Goal: Task Accomplishment & Management: Complete application form

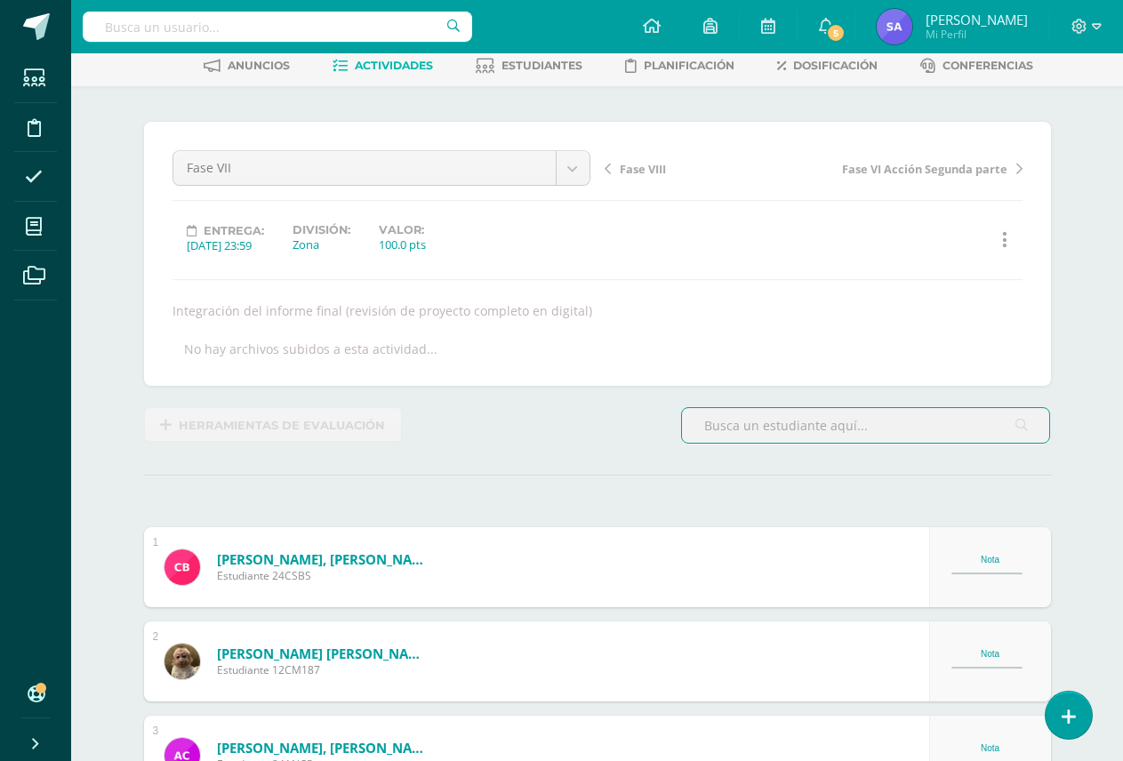
scroll to position [91, 0]
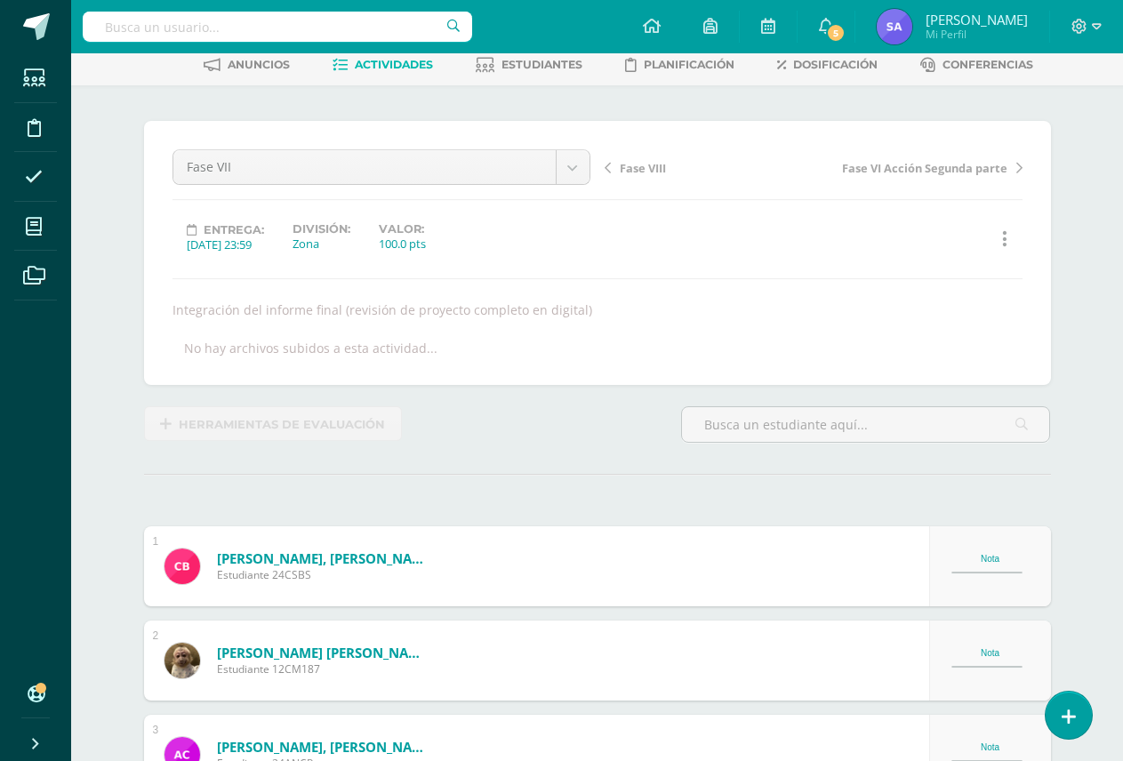
click at [328, 3] on div at bounding box center [277, 26] width 389 height 53
click at [320, 14] on input "text" at bounding box center [277, 27] width 389 height 30
type input "psicolop"
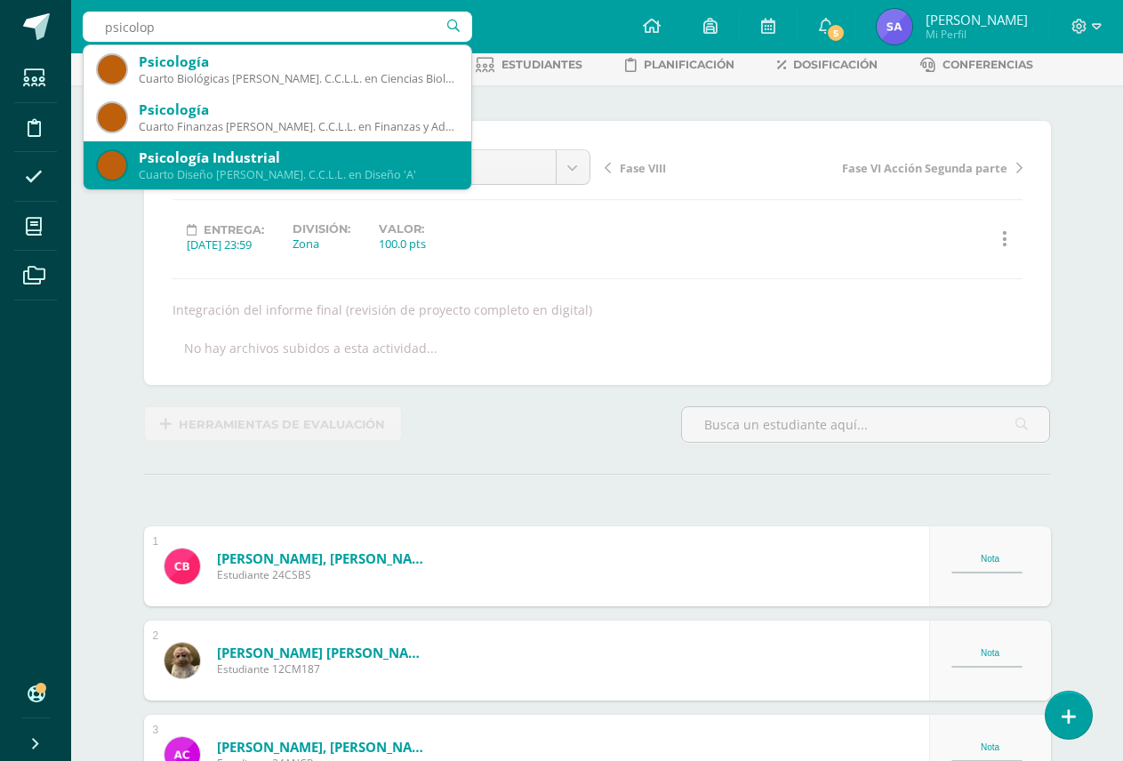
click at [279, 171] on div "Cuarto Diseño Bach. C.C.L.L. en Diseño 'A'" at bounding box center [298, 174] width 318 height 15
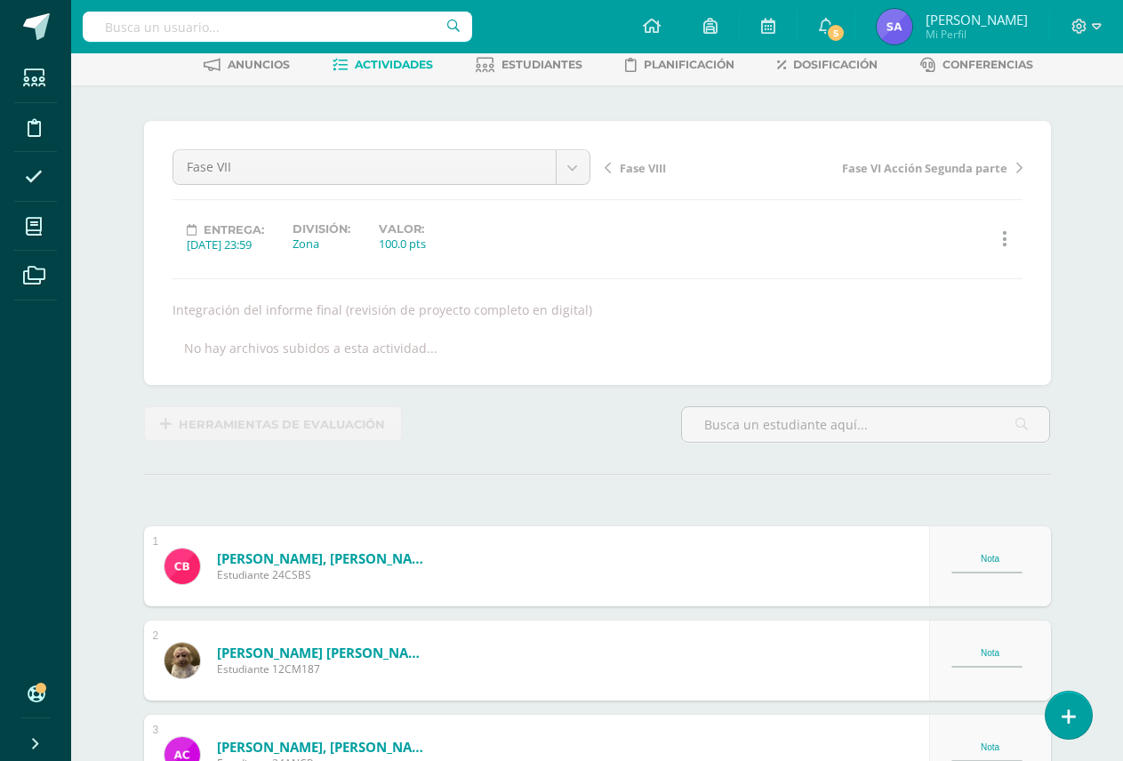
click at [215, 26] on input "text" at bounding box center [277, 27] width 389 height 30
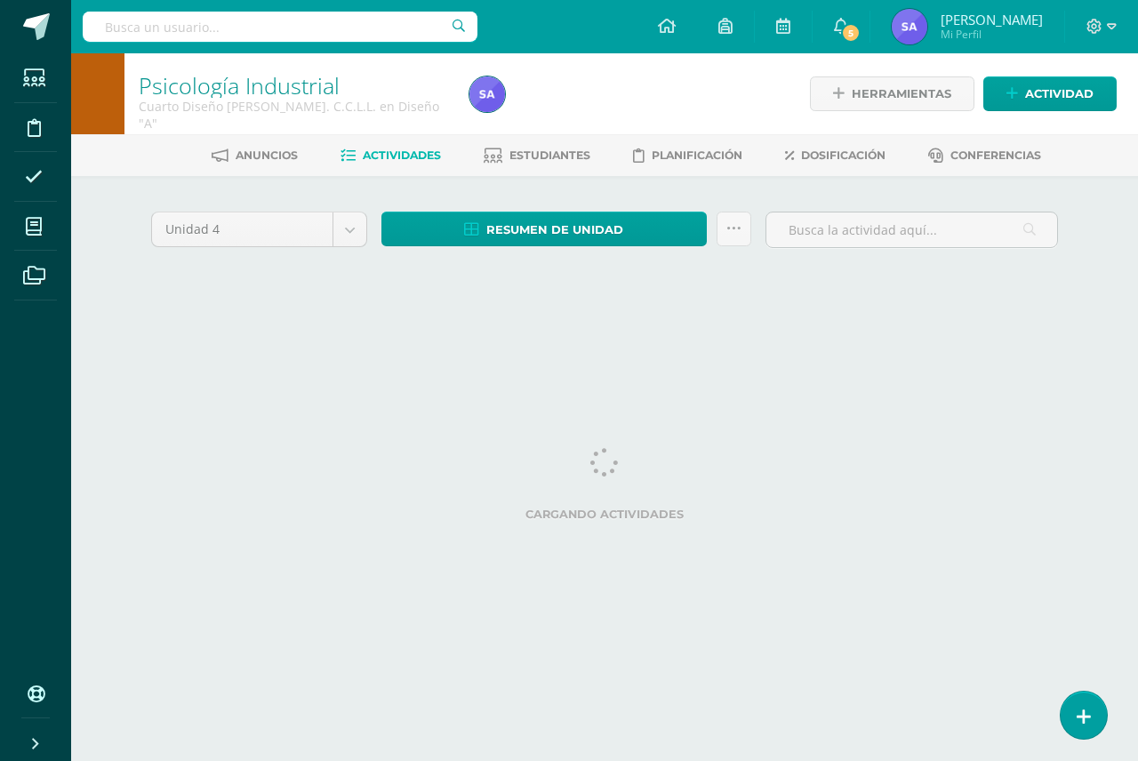
click at [316, 30] on input "text" at bounding box center [280, 27] width 395 height 30
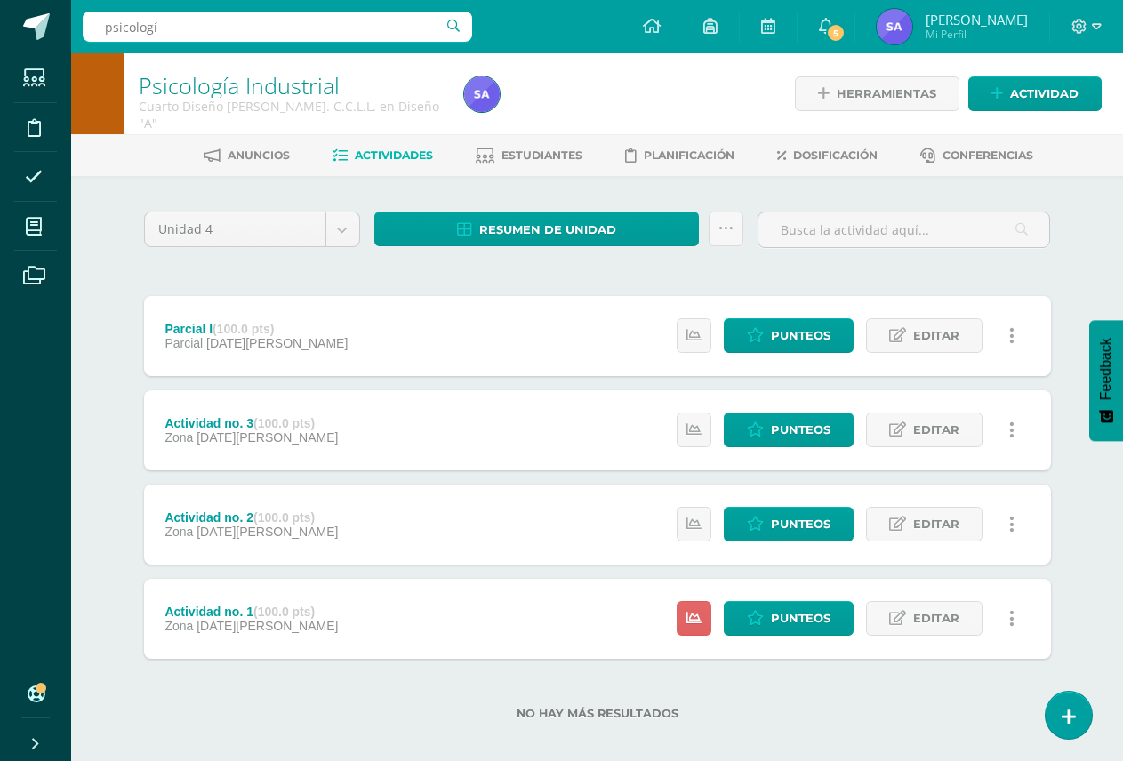
type input "psicología"
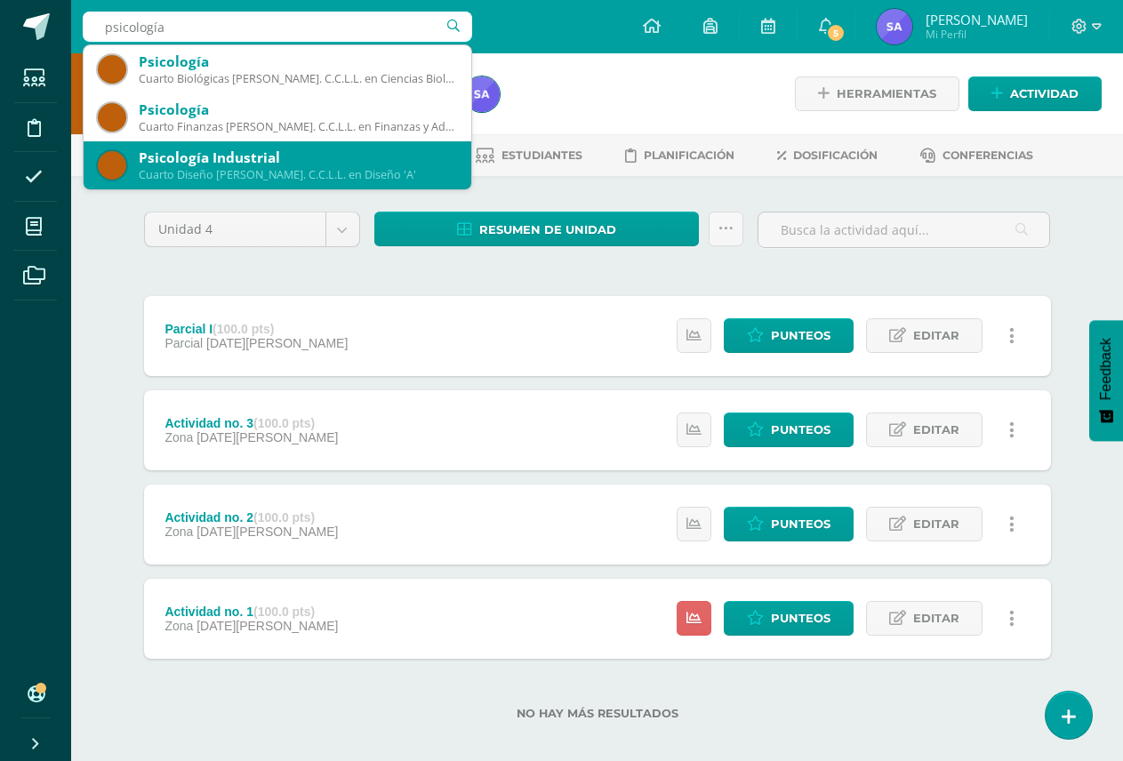
scroll to position [48, 0]
click at [286, 166] on div "Psicología" at bounding box center [298, 157] width 318 height 19
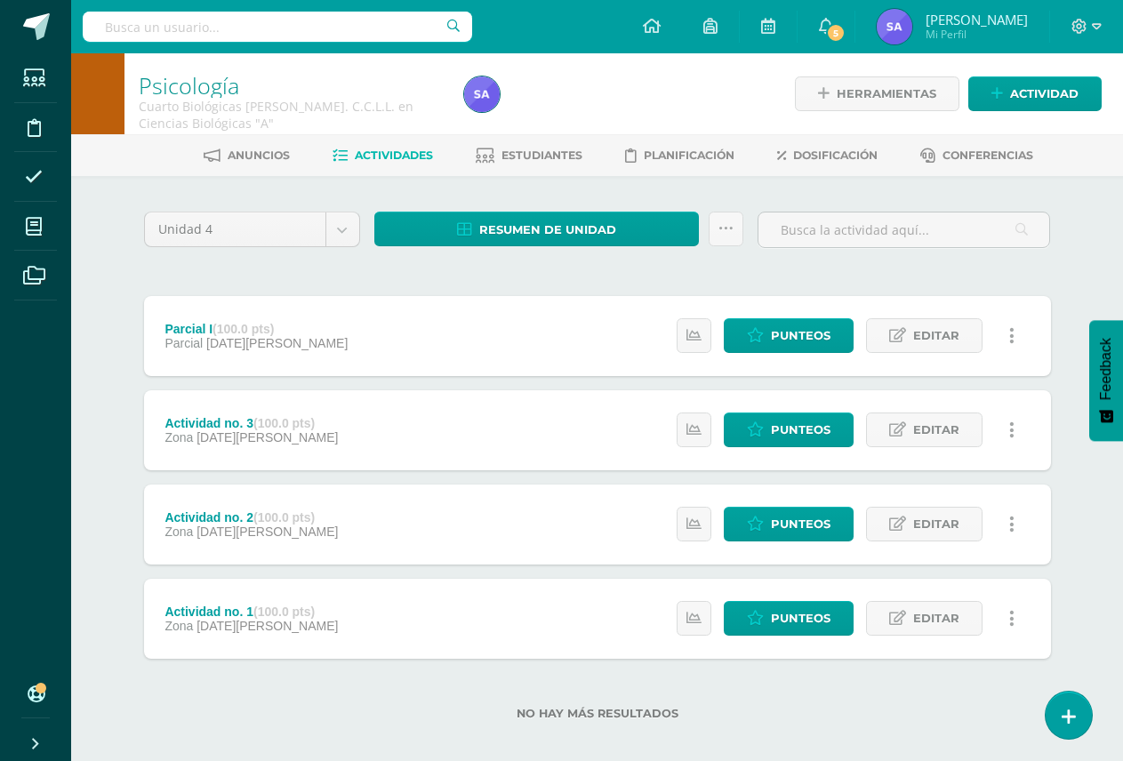
click at [517, 539] on div "Actividad no. 2 (100.0 pts) Zona 14 de Agosto Estatus de Actividad: 20 Estudian…" at bounding box center [597, 524] width 907 height 80
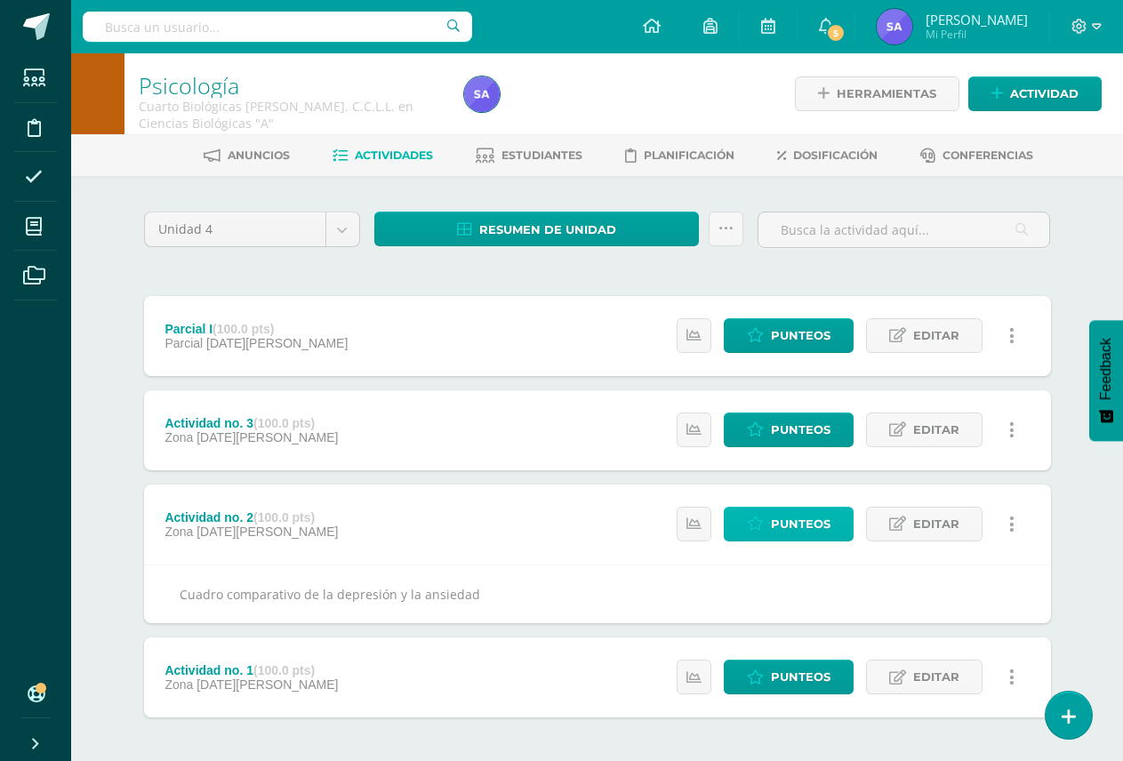
click at [819, 531] on span "Punteos" at bounding box center [801, 523] width 60 height 33
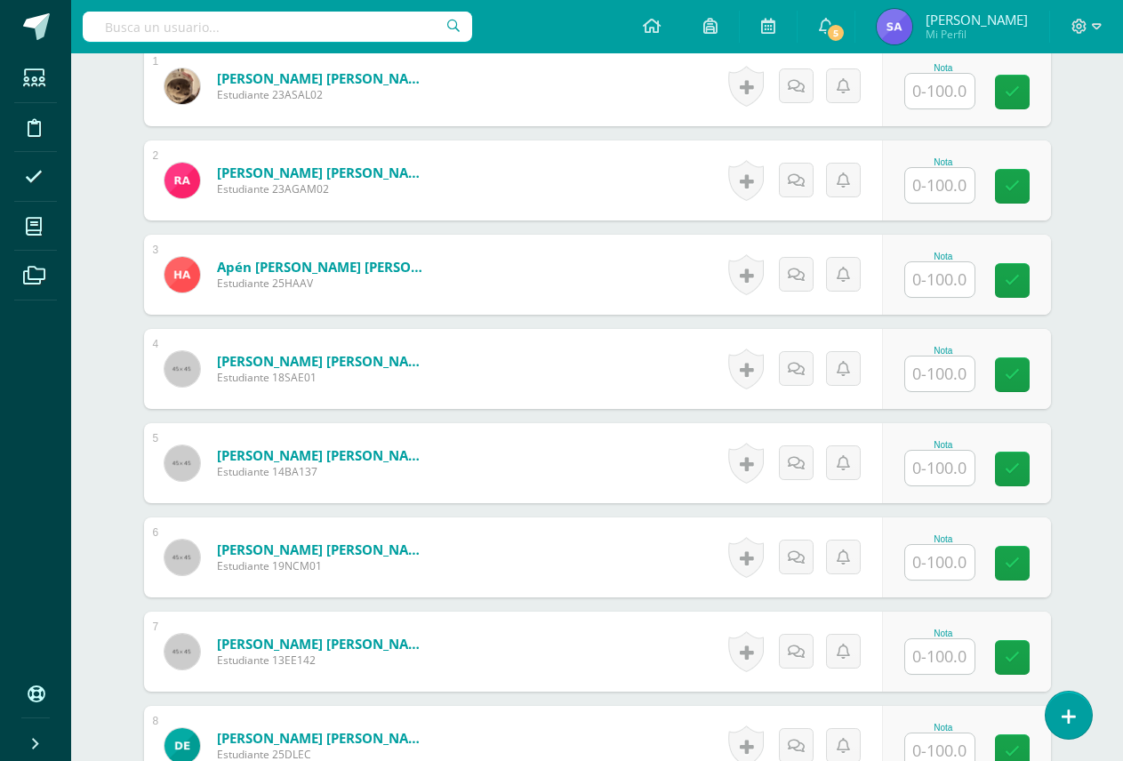
scroll to position [625, 0]
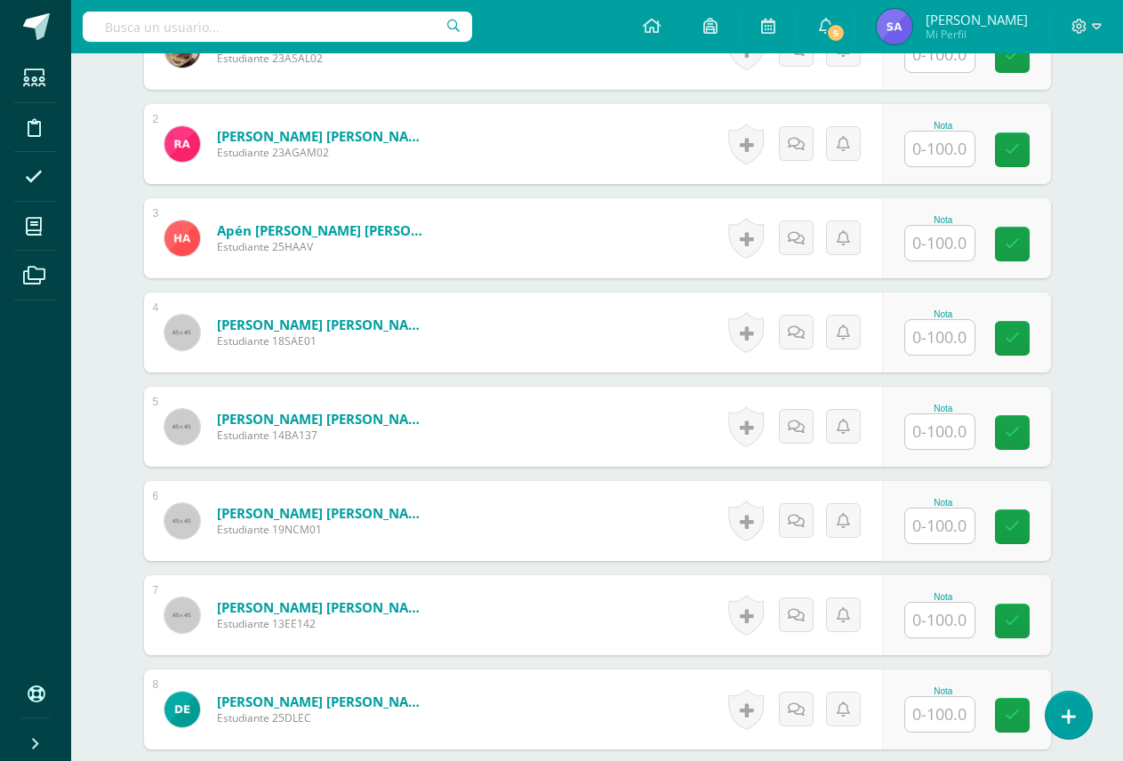
click at [928, 346] on input "text" at bounding box center [939, 337] width 69 height 35
type input "100"
click at [1027, 334] on icon at bounding box center [1024, 338] width 16 height 15
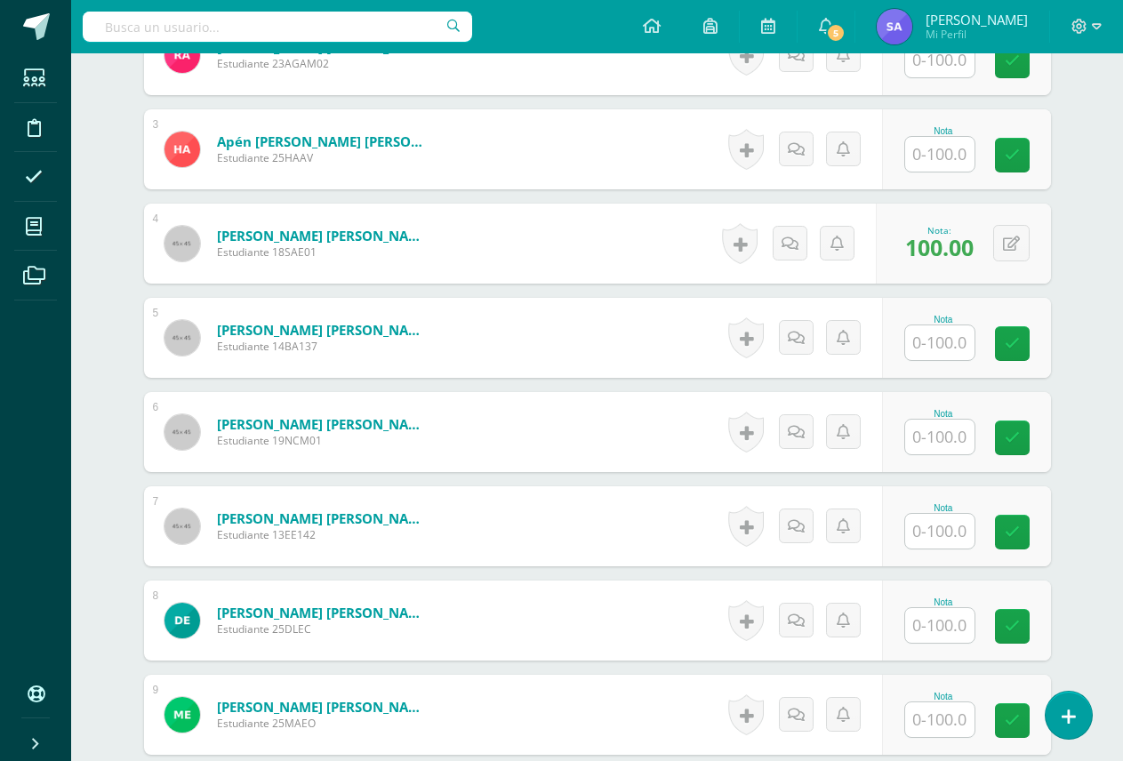
click at [942, 624] on input "text" at bounding box center [939, 625] width 69 height 35
type input "100"
click at [1020, 632] on icon at bounding box center [1024, 626] width 16 height 15
click at [739, 243] on link at bounding box center [740, 243] width 36 height 41
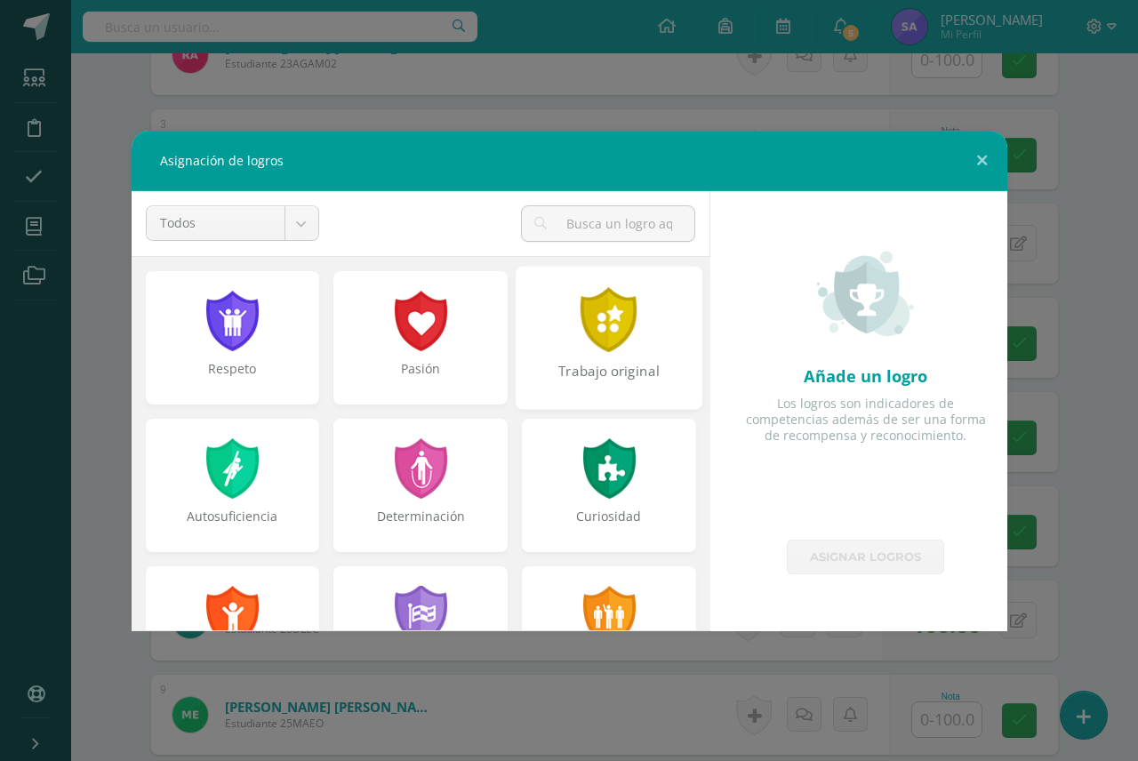
click at [595, 354] on div "Trabajo original" at bounding box center [608, 337] width 187 height 143
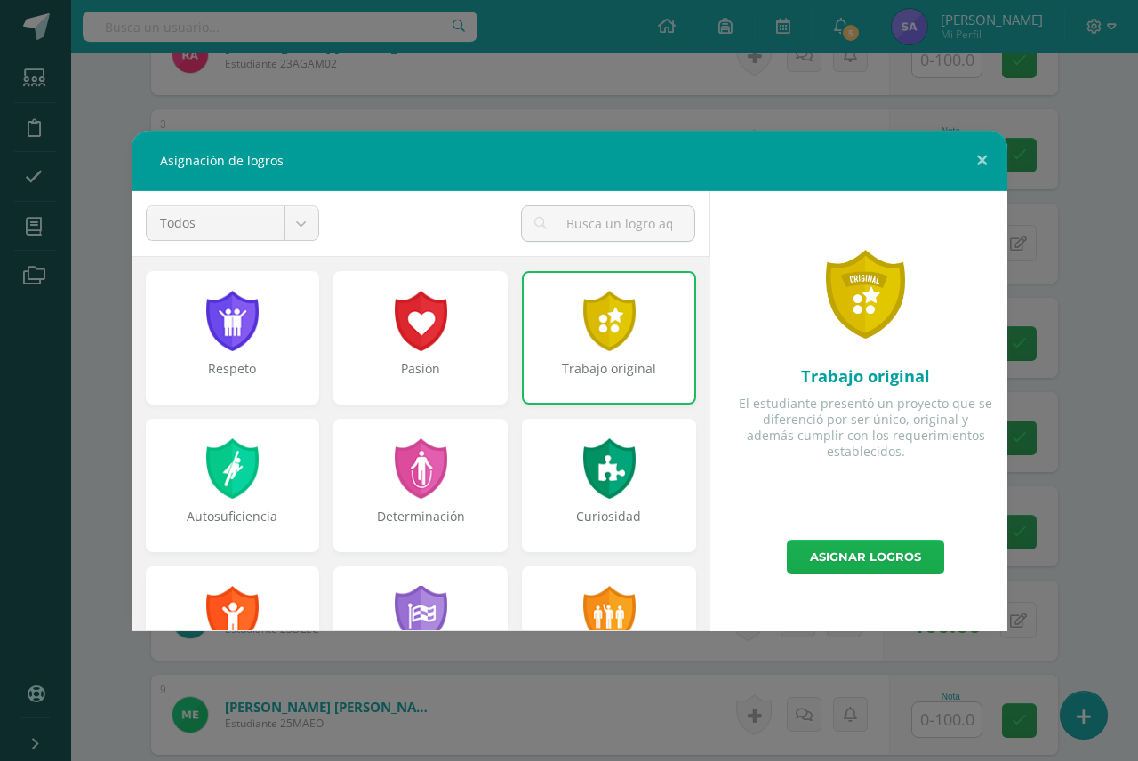
click at [829, 557] on link "Asignar logros" at bounding box center [865, 556] width 157 height 35
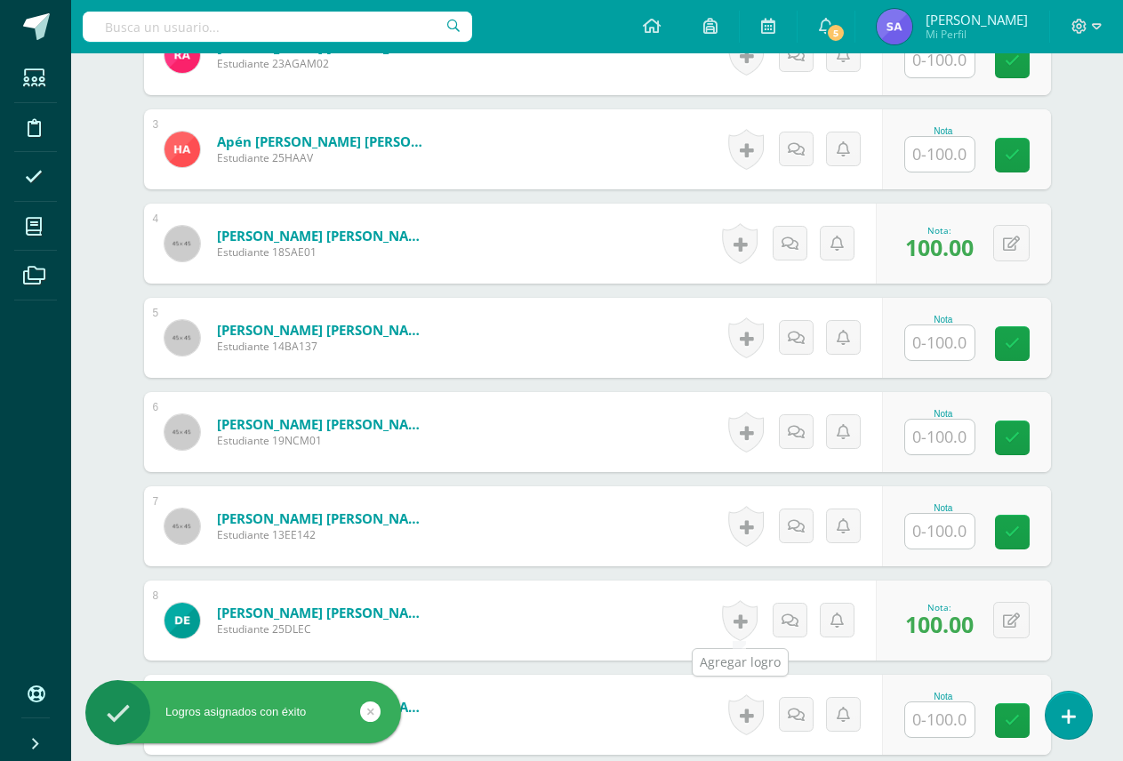
click at [734, 615] on link at bounding box center [740, 620] width 36 height 41
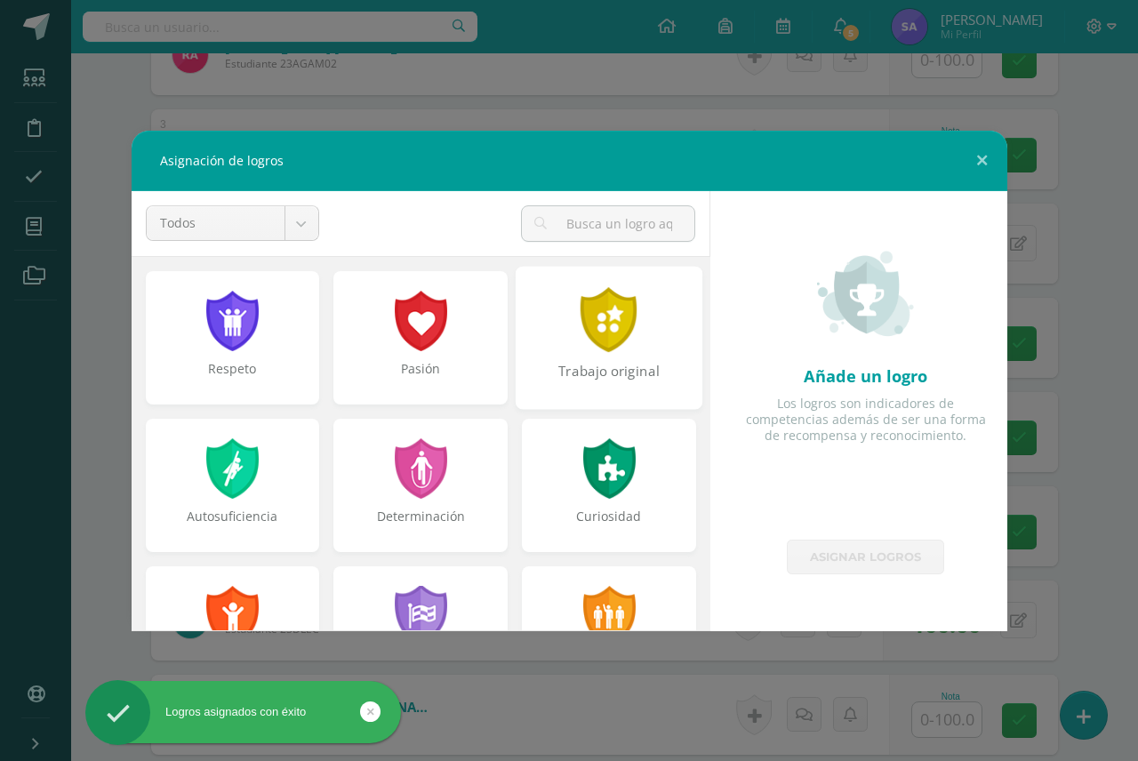
click at [607, 364] on div "Trabajo original" at bounding box center [608, 380] width 183 height 38
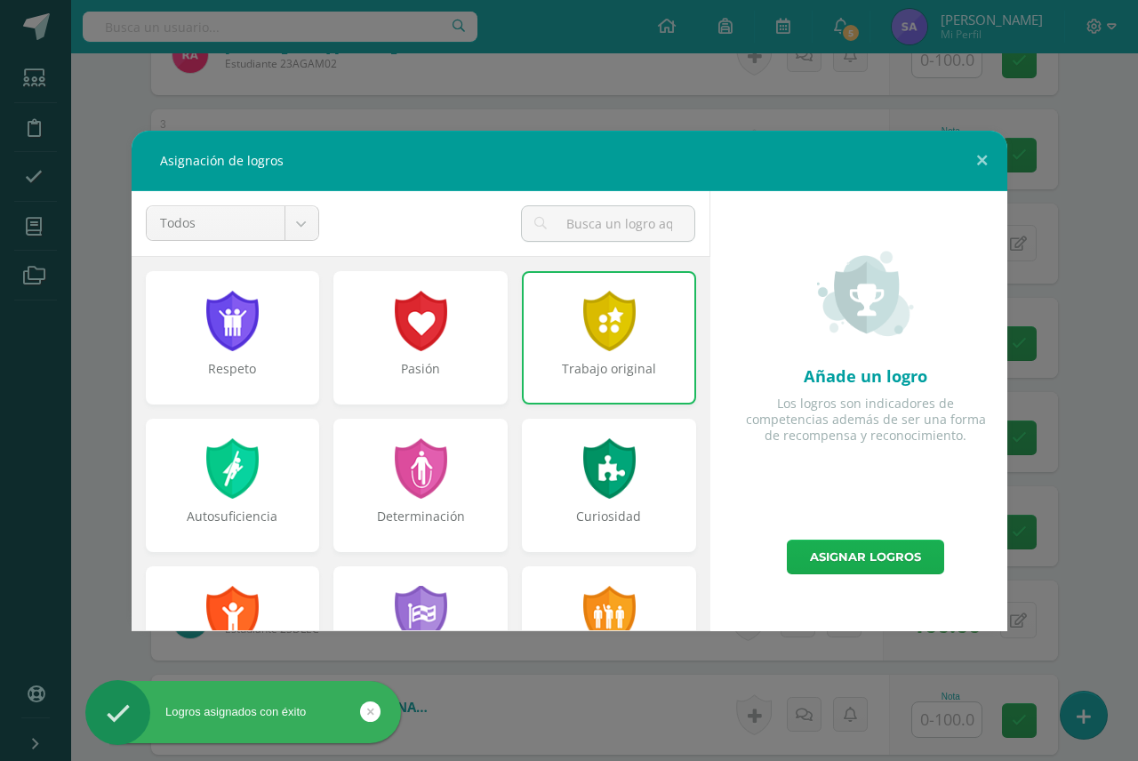
click at [859, 558] on link "Asignar logros" at bounding box center [865, 556] width 157 height 35
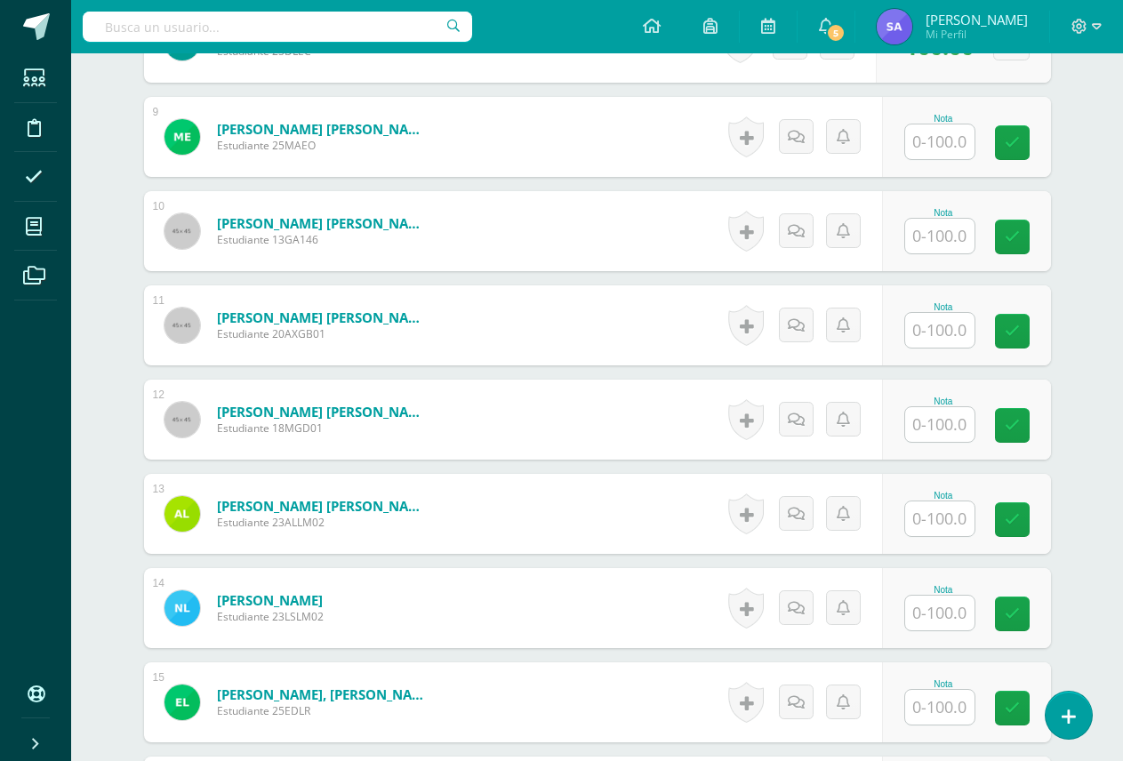
scroll to position [1336, 0]
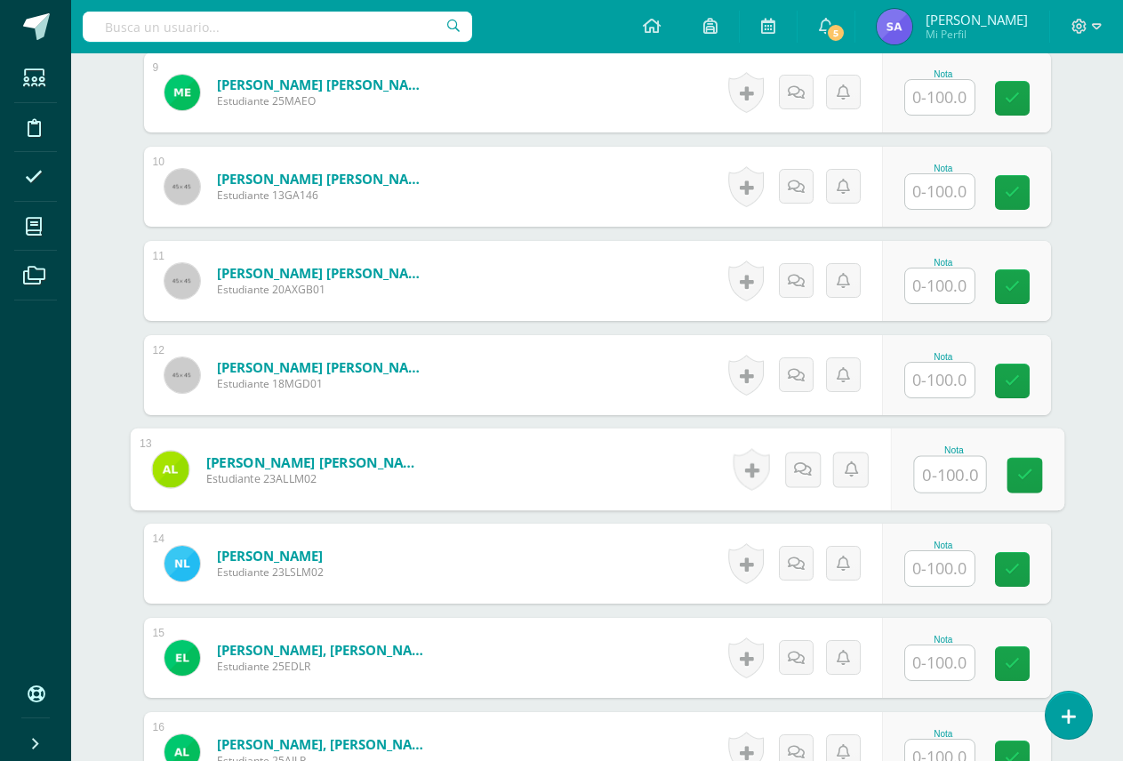
click at [924, 477] on input "text" at bounding box center [949, 475] width 71 height 36
type input "100"
click at [931, 564] on input "text" at bounding box center [939, 568] width 69 height 35
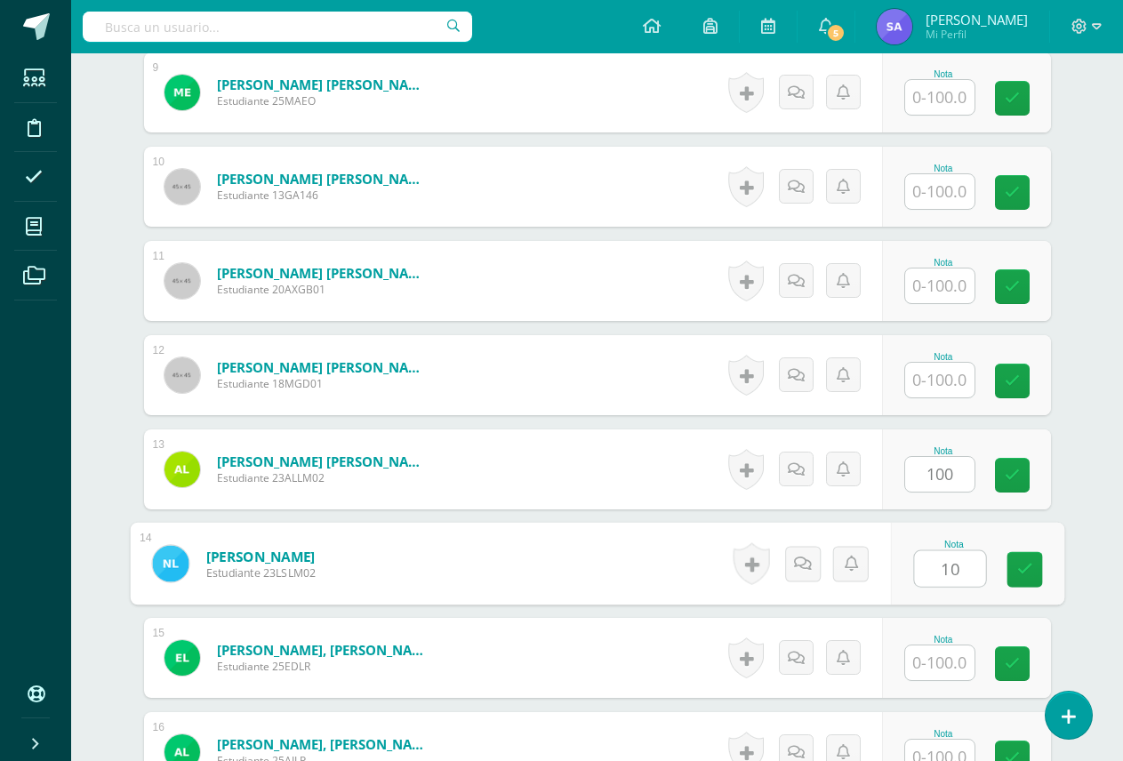
type input "100"
click at [1019, 562] on icon at bounding box center [1024, 569] width 16 height 15
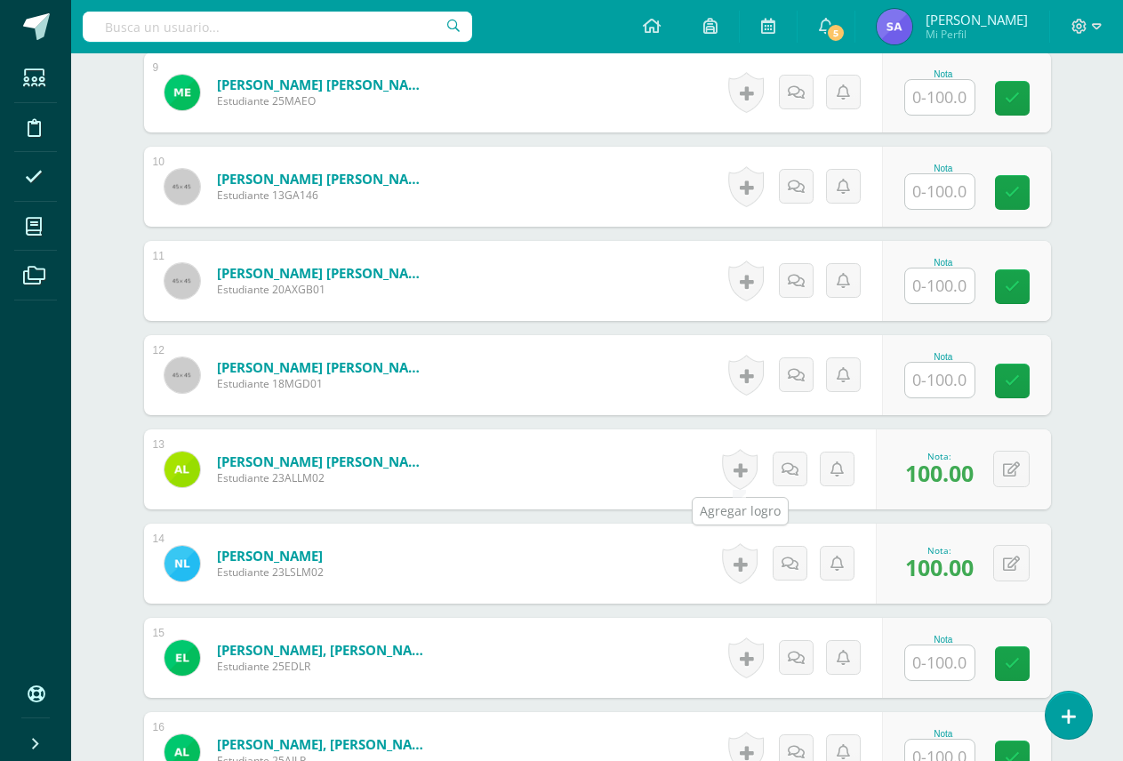
click at [740, 461] on link at bounding box center [740, 469] width 36 height 41
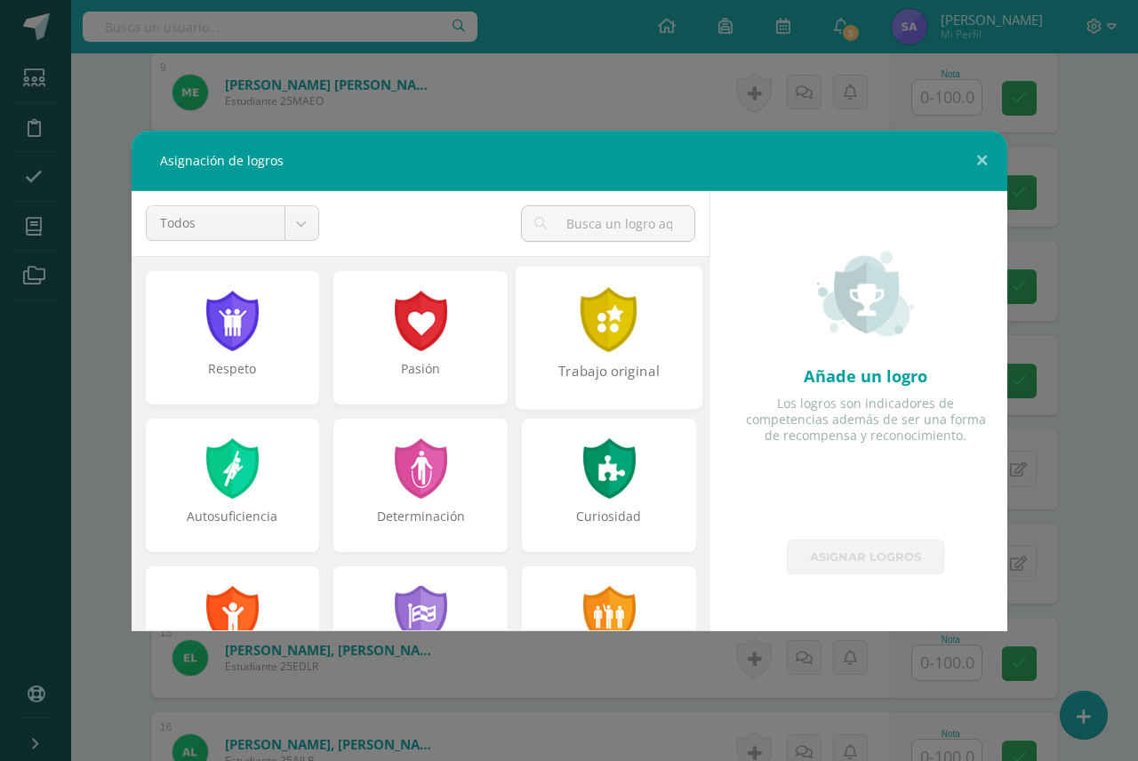
click at [615, 353] on div "Trabajo original" at bounding box center [608, 337] width 187 height 143
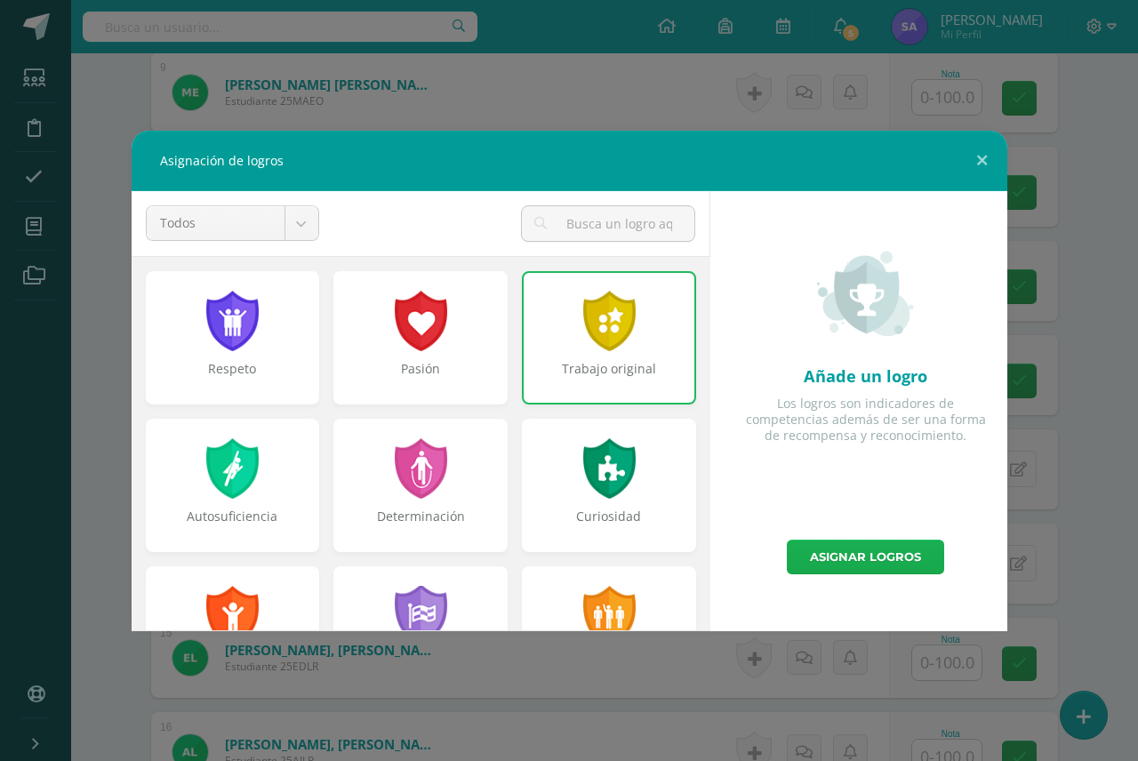
click at [838, 553] on link "Asignar logros" at bounding box center [865, 556] width 157 height 35
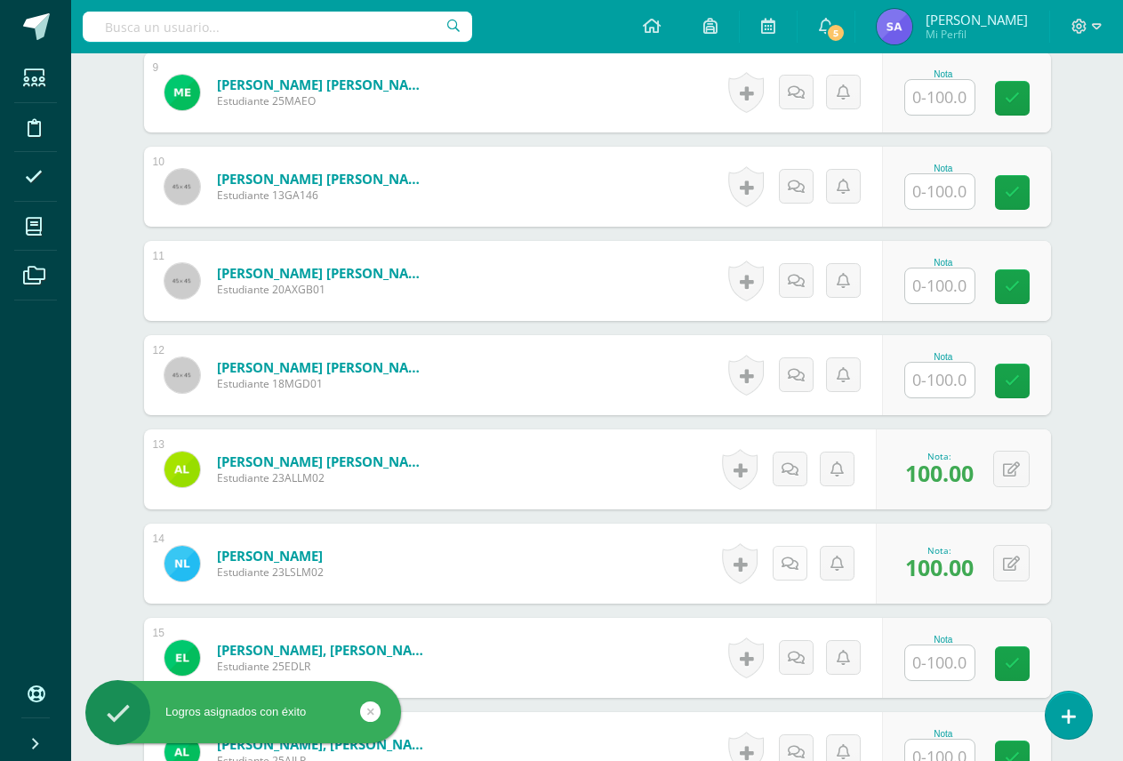
click at [783, 572] on link at bounding box center [789, 563] width 35 height 35
click at [743, 571] on link at bounding box center [740, 563] width 36 height 41
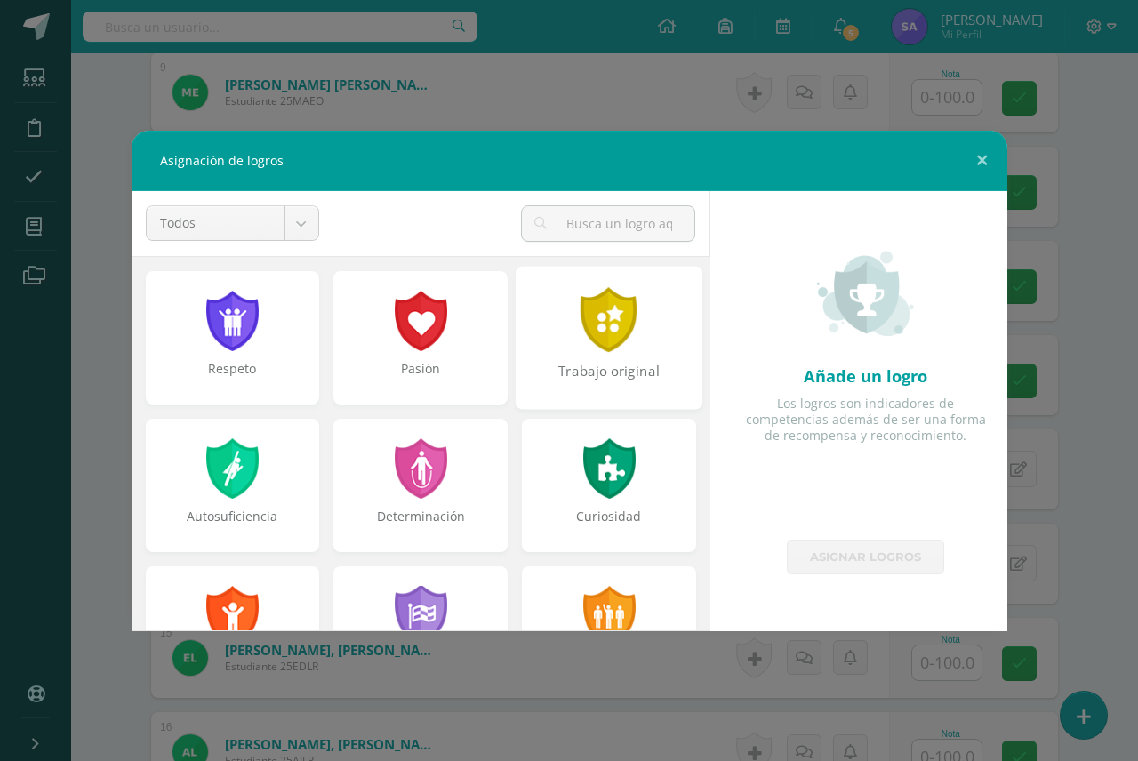
click at [579, 318] on div at bounding box center [609, 319] width 61 height 65
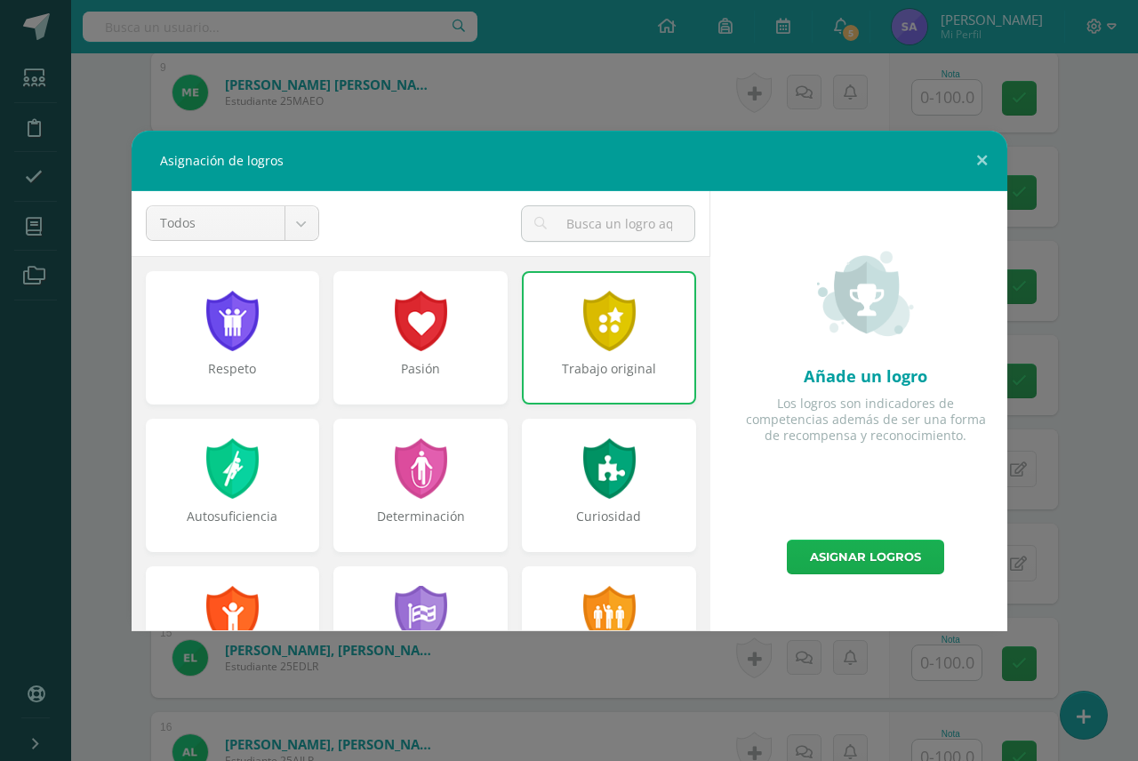
click at [814, 555] on link "Asignar logros" at bounding box center [865, 556] width 157 height 35
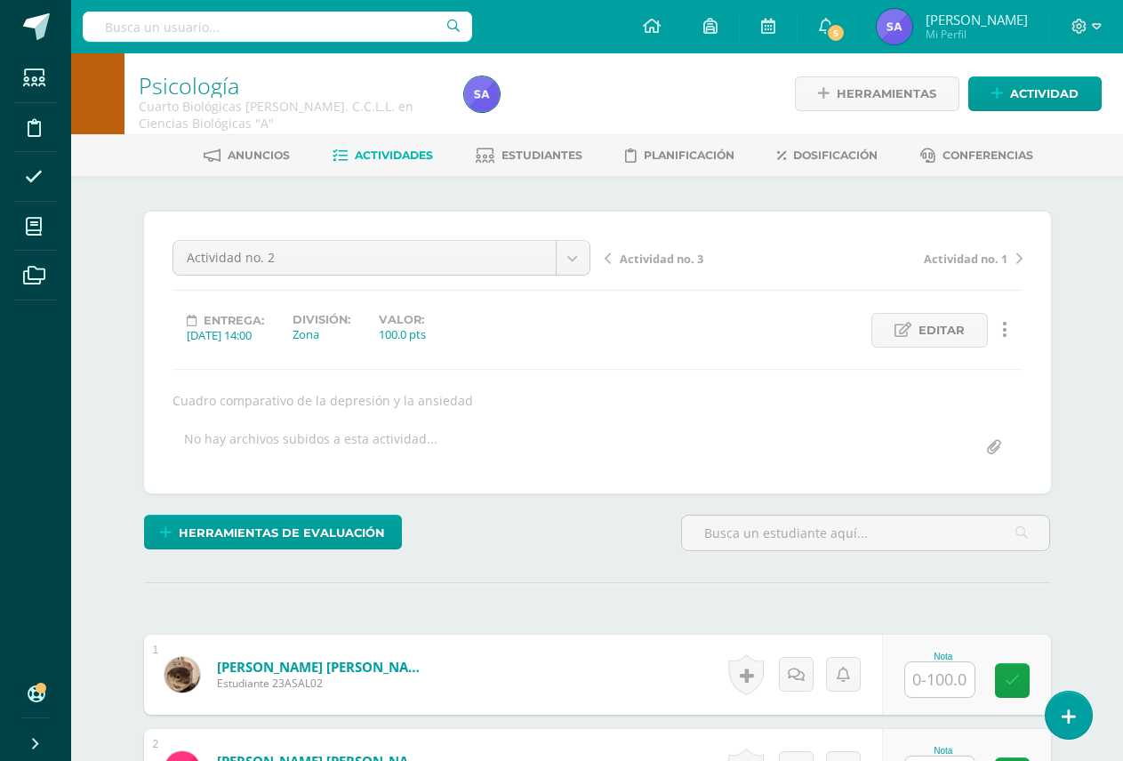
click at [969, 262] on span "Actividad no. 1" at bounding box center [965, 259] width 84 height 16
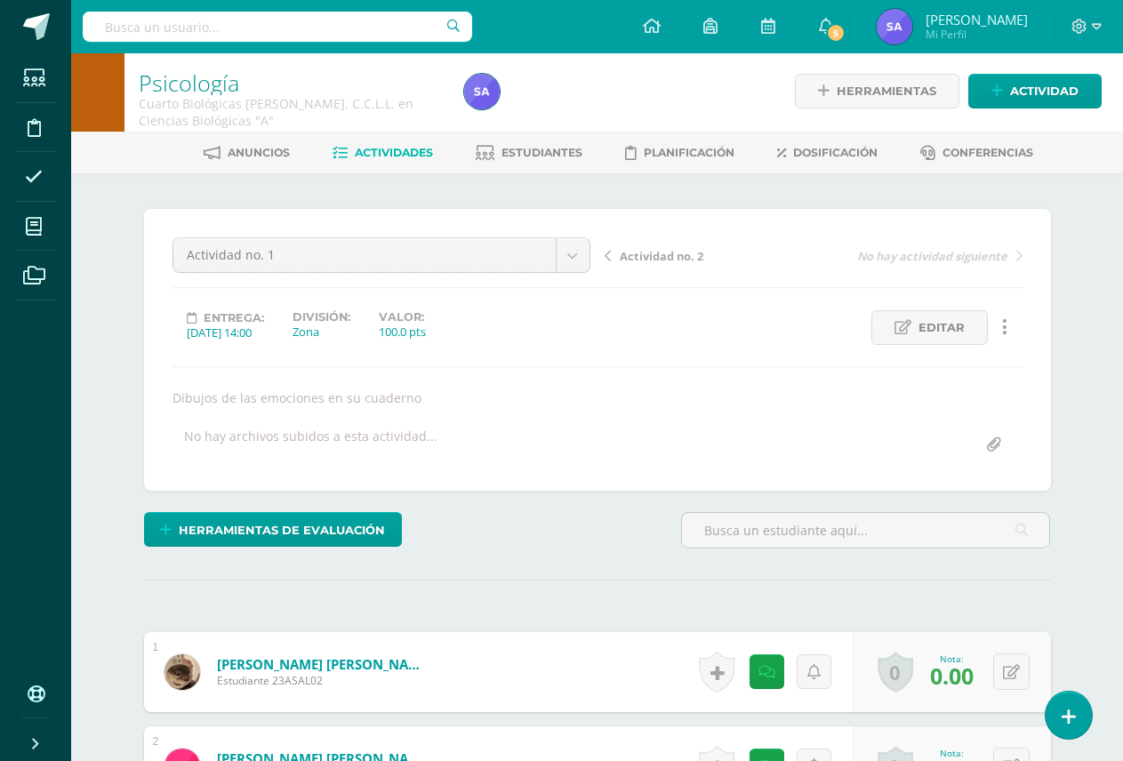
scroll to position [269, 0]
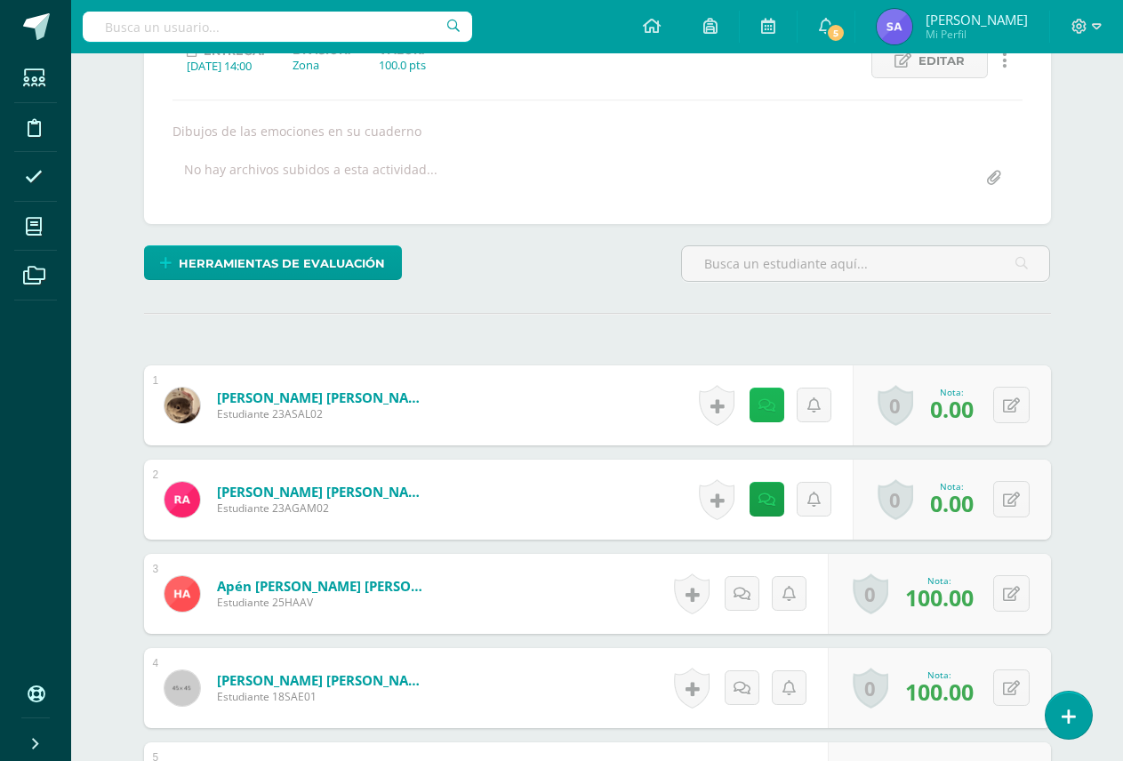
click at [755, 407] on link at bounding box center [766, 405] width 35 height 35
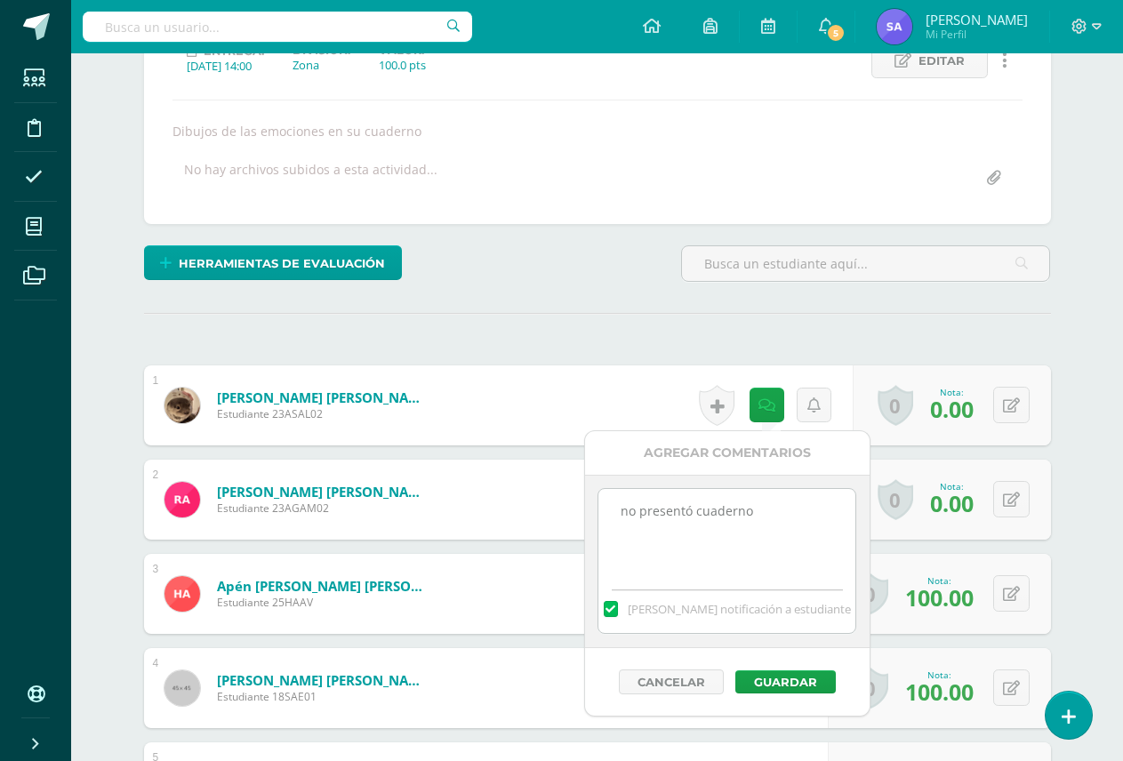
drag, startPoint x: 778, startPoint y: 517, endPoint x: 534, endPoint y: 512, distance: 243.6
click at [771, 676] on button "Guardar" at bounding box center [785, 681] width 100 height 23
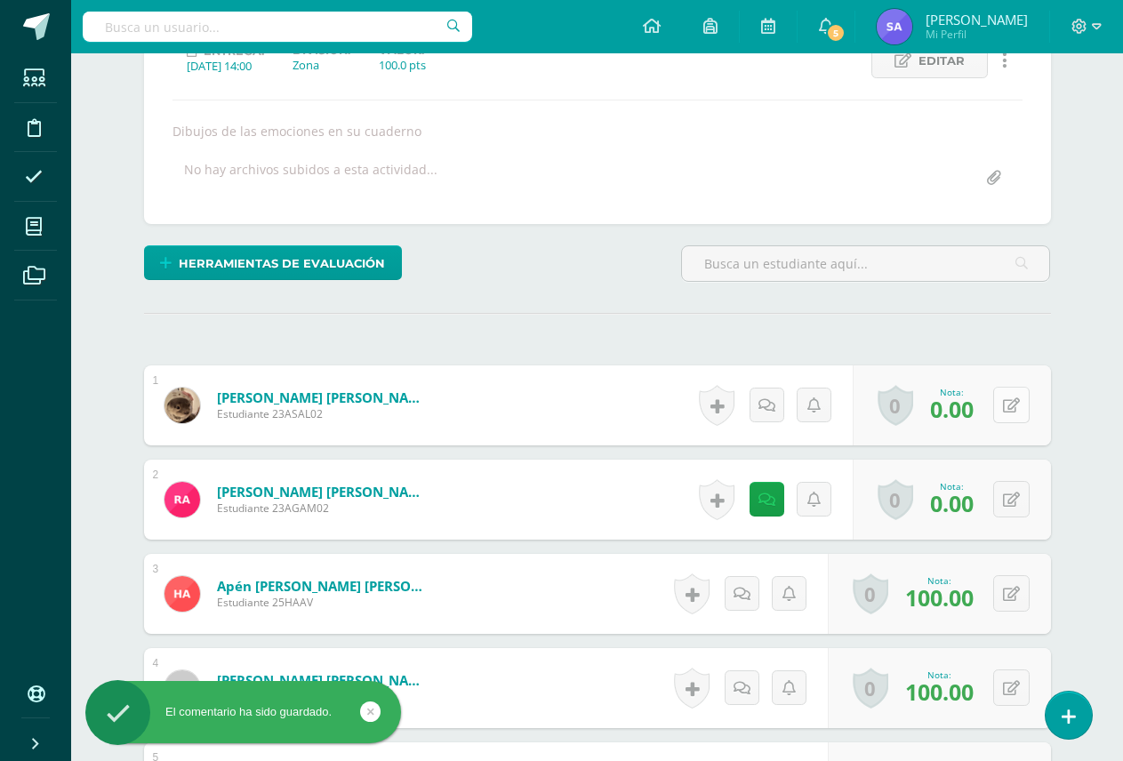
click at [1019, 394] on button at bounding box center [1011, 405] width 36 height 36
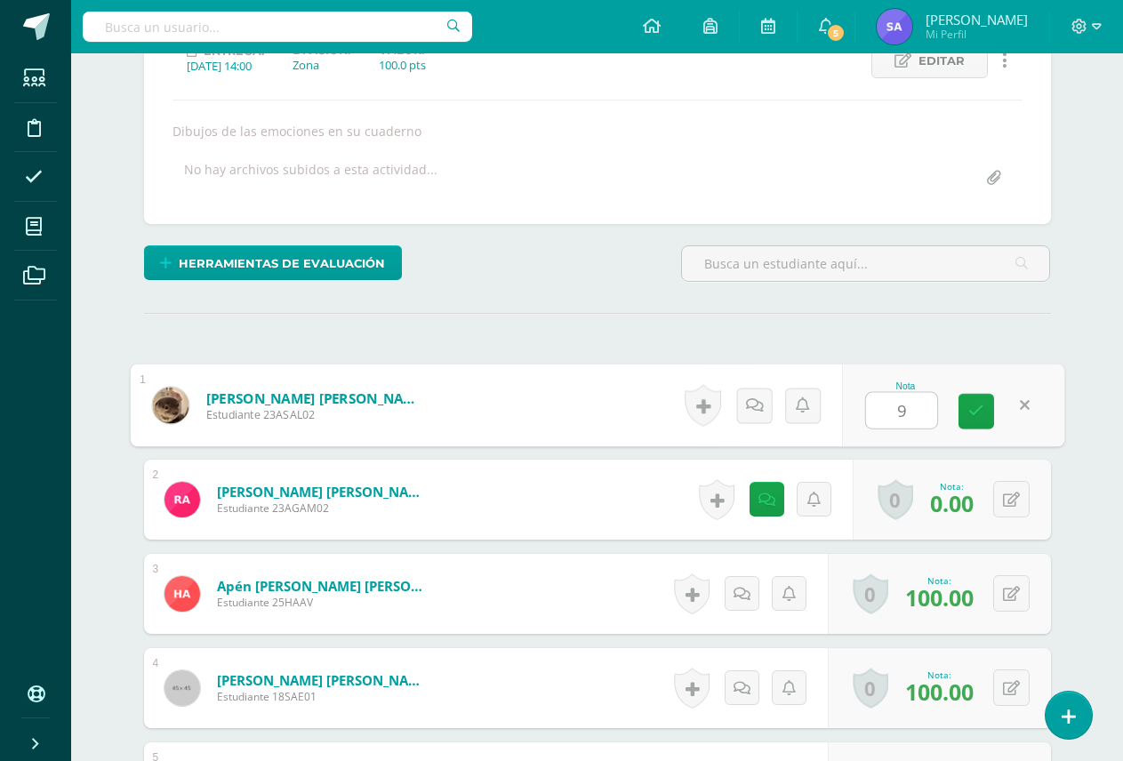
type input "95"
click at [982, 419] on icon at bounding box center [976, 411] width 16 height 15
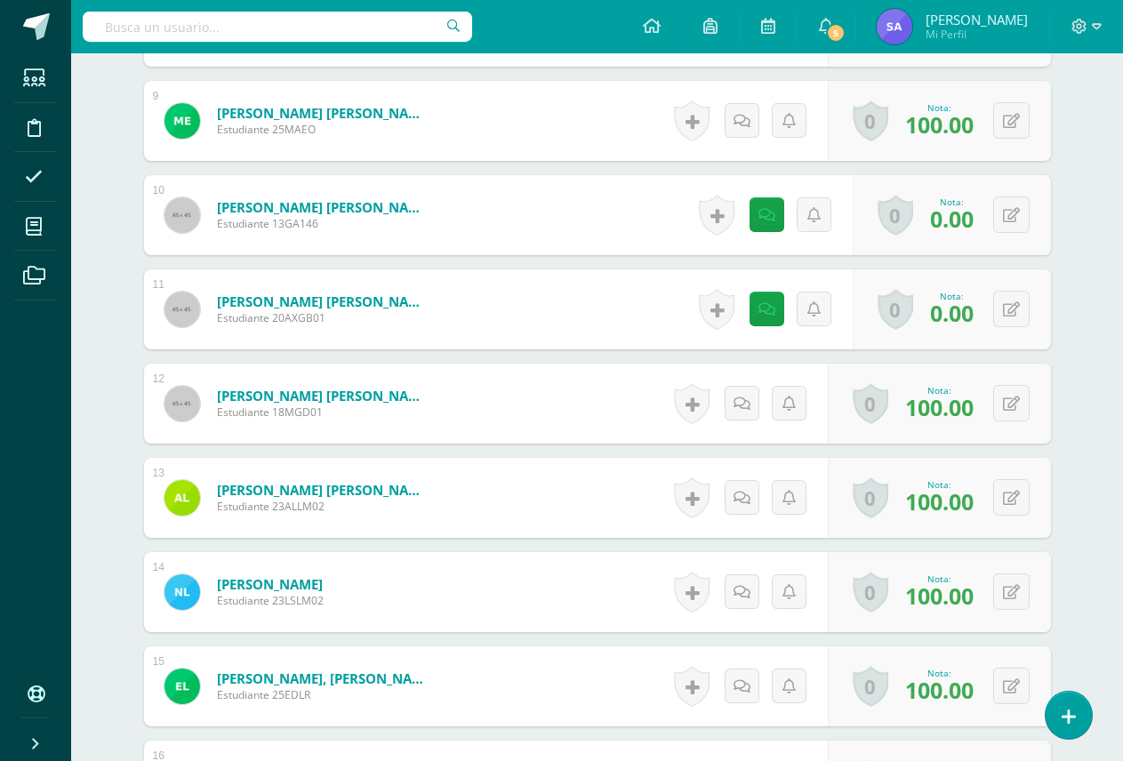
scroll to position [1325, 0]
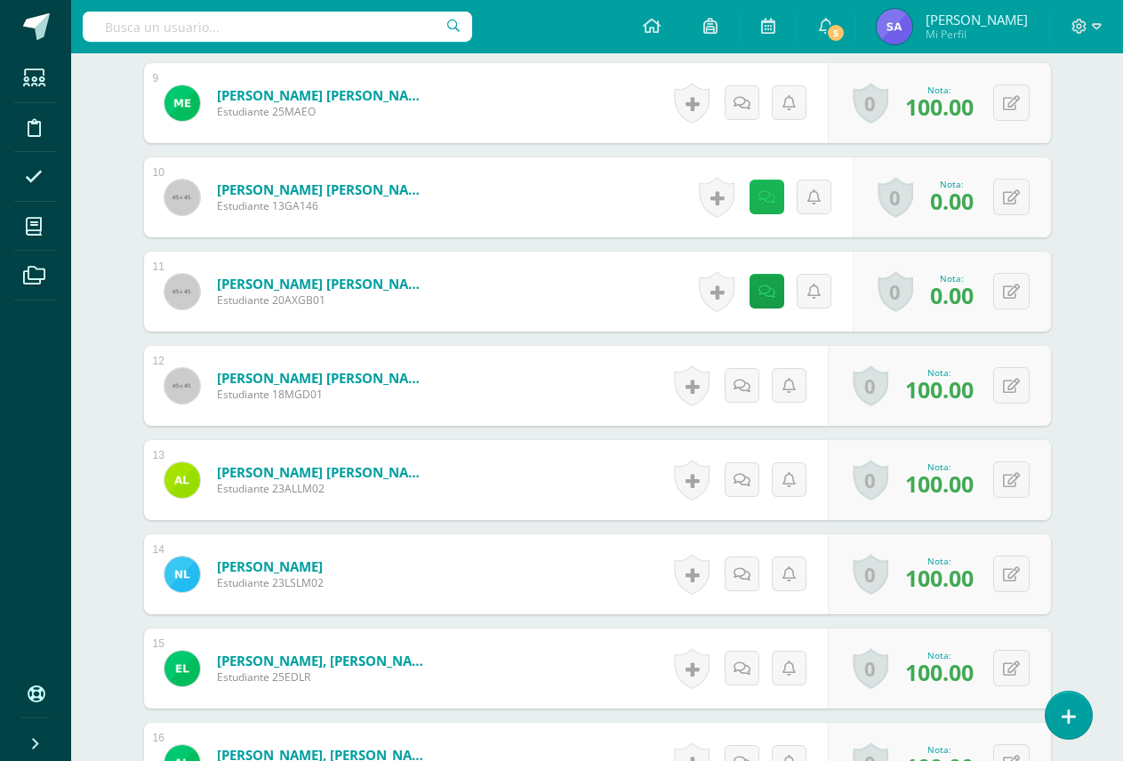
click at [772, 206] on link at bounding box center [766, 197] width 35 height 35
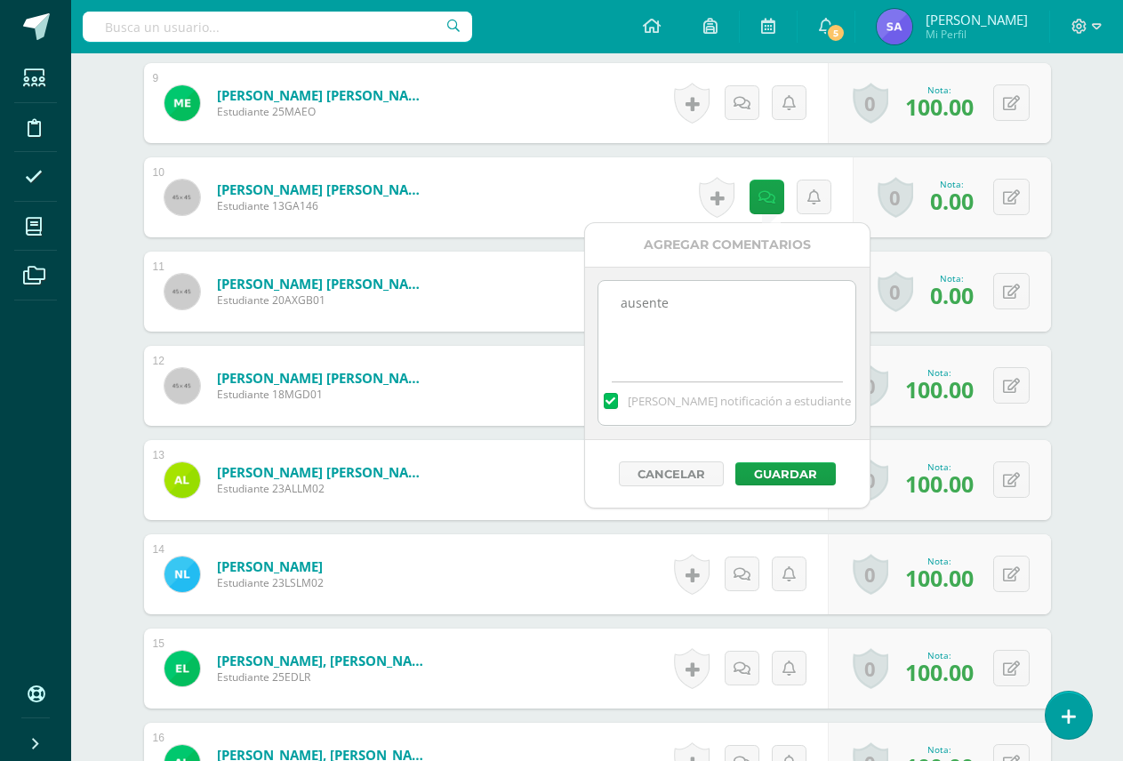
drag, startPoint x: 728, startPoint y: 296, endPoint x: 598, endPoint y: 308, distance: 130.4
click at [598, 308] on textarea "ausente" at bounding box center [726, 325] width 257 height 89
click at [791, 471] on button "Guardar" at bounding box center [785, 473] width 100 height 23
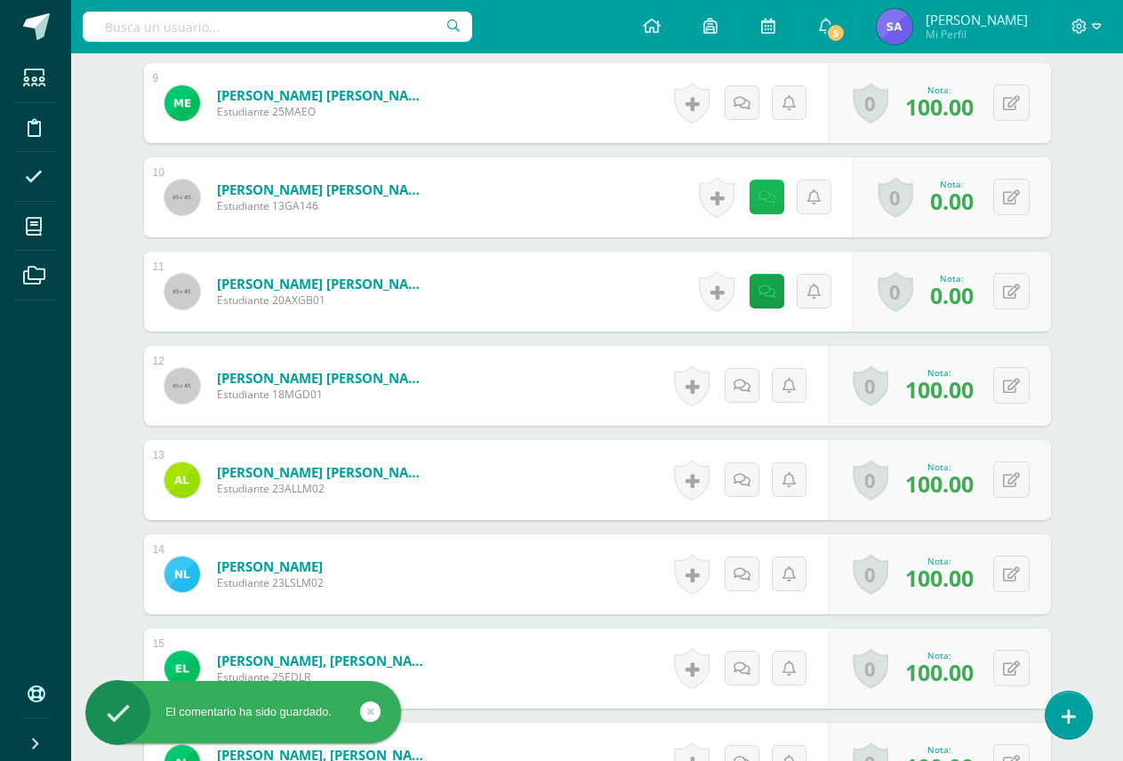
click at [759, 194] on link at bounding box center [766, 197] width 35 height 35
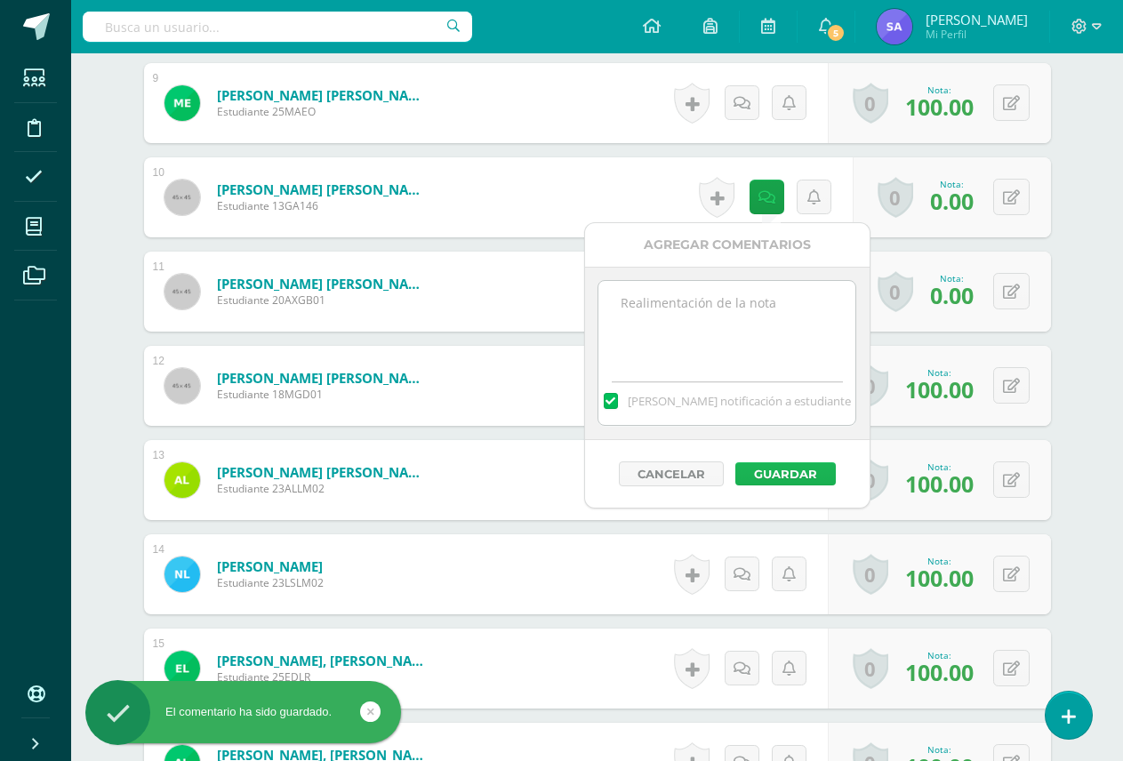
click at [787, 474] on button "Guardar" at bounding box center [785, 473] width 100 height 23
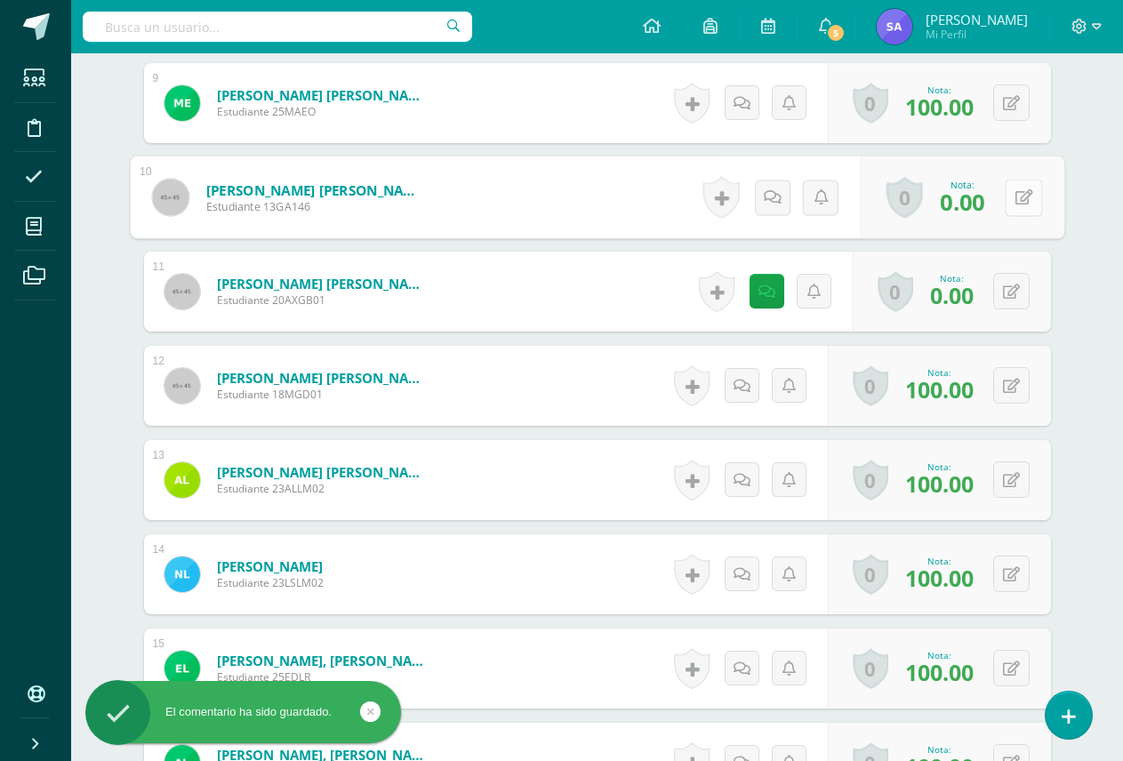
click at [998, 199] on div "0 Logros Logros obtenidos Aún no hay logros agregados Nota: 0.00" at bounding box center [961, 197] width 204 height 83
click at [1012, 199] on button at bounding box center [1022, 197] width 37 height 37
type input "100"
click at [974, 211] on icon at bounding box center [976, 203] width 16 height 15
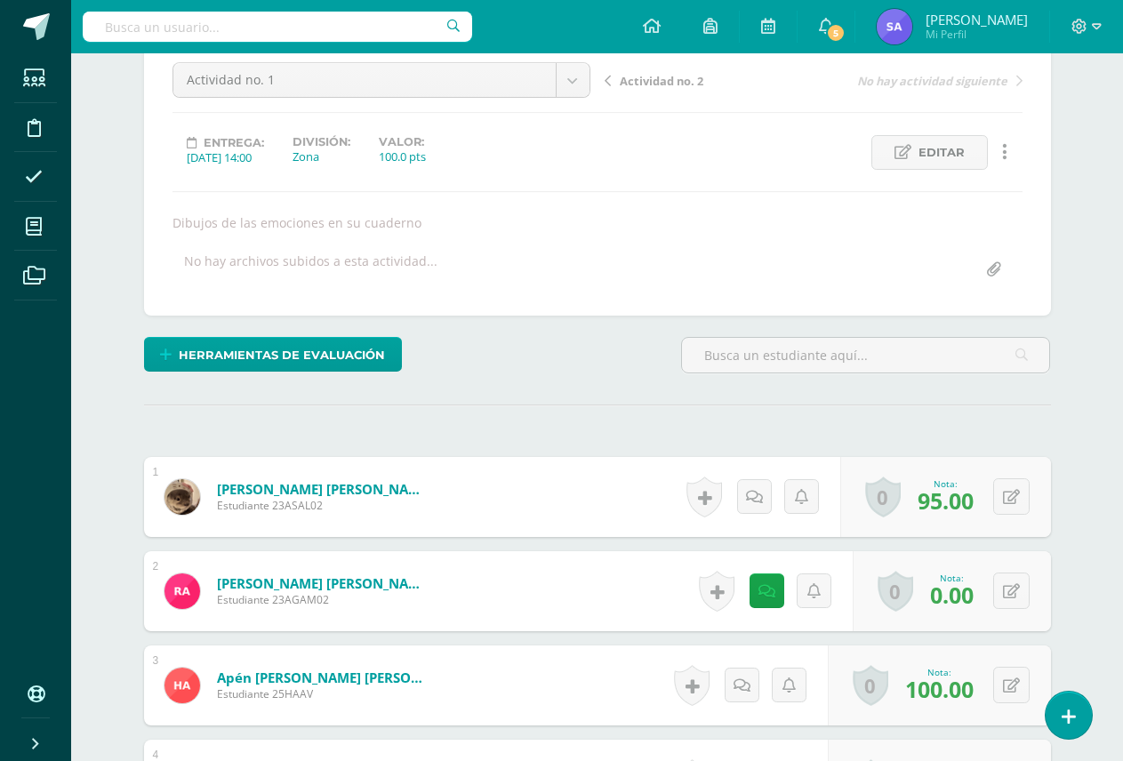
scroll to position [0, 0]
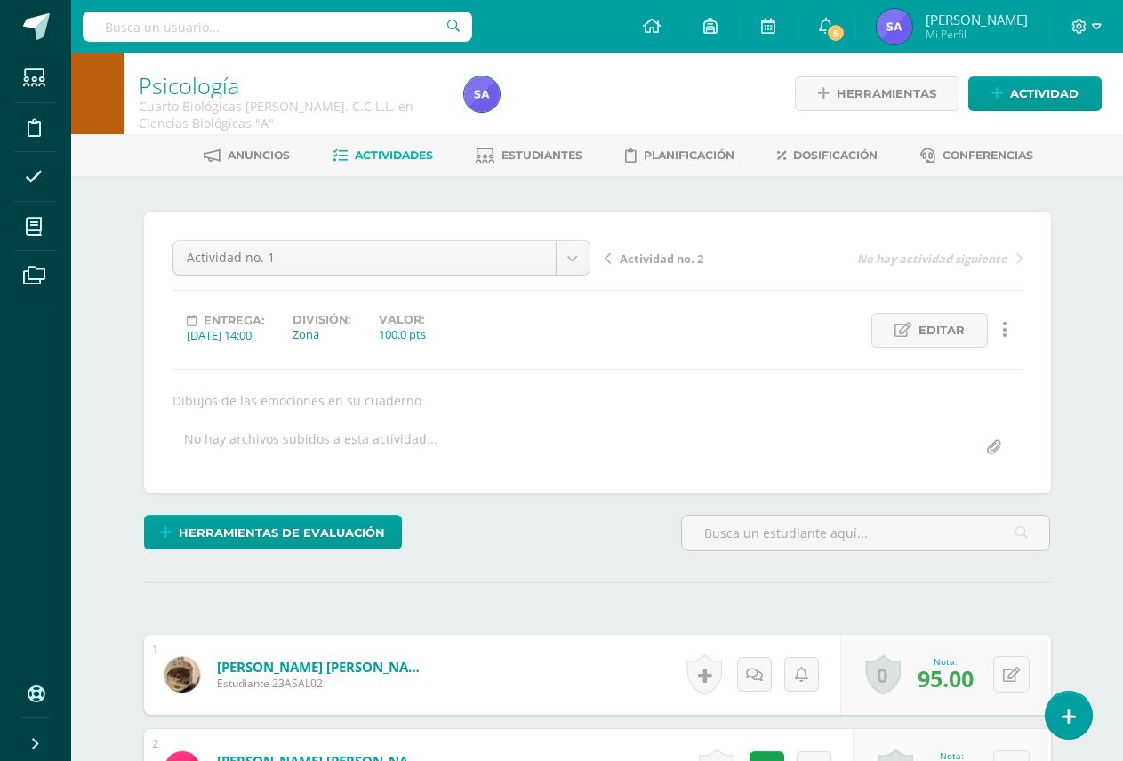
click at [658, 261] on span "Actividad no. 2" at bounding box center [661, 259] width 84 height 16
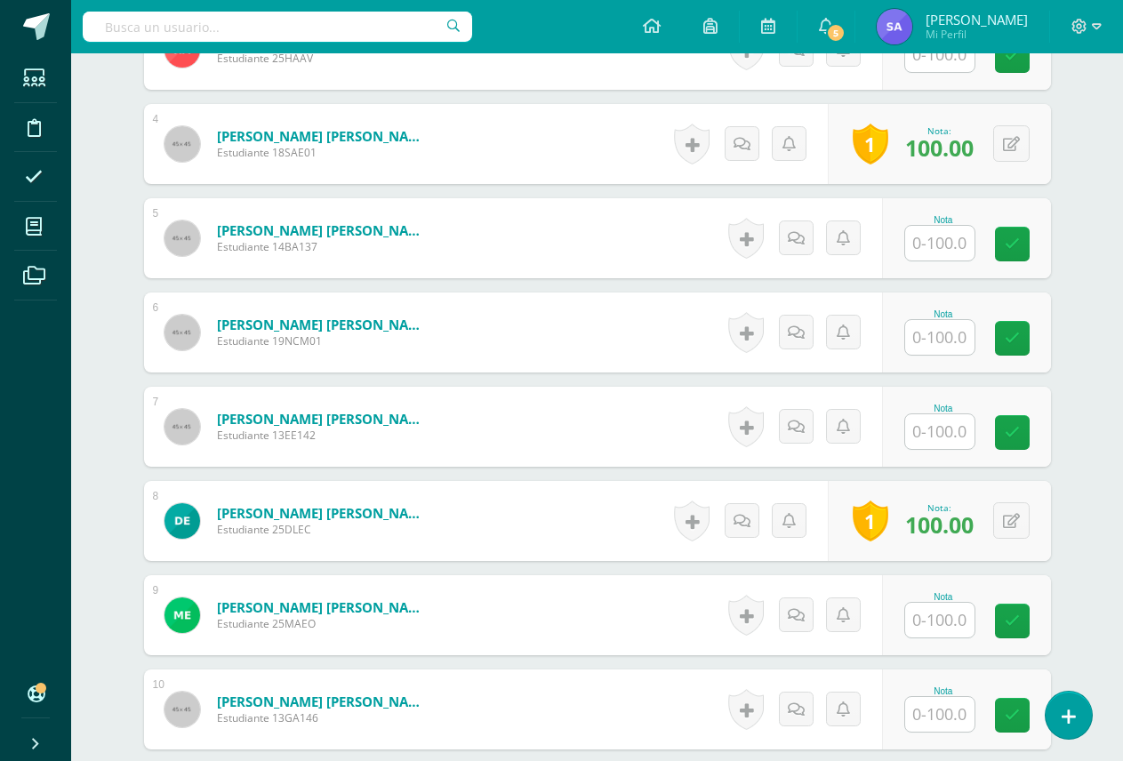
scroll to position [818, 0]
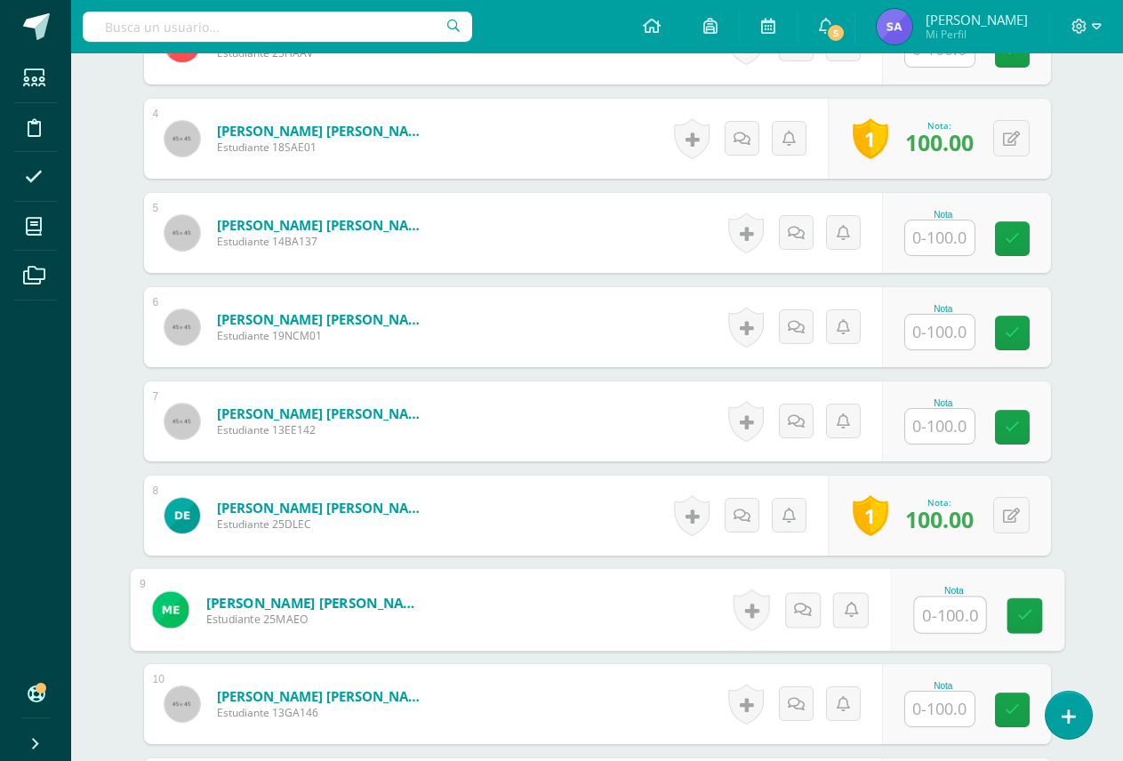
click at [923, 627] on input "text" at bounding box center [949, 615] width 71 height 36
type input "100"
click at [1015, 619] on link at bounding box center [1024, 615] width 36 height 36
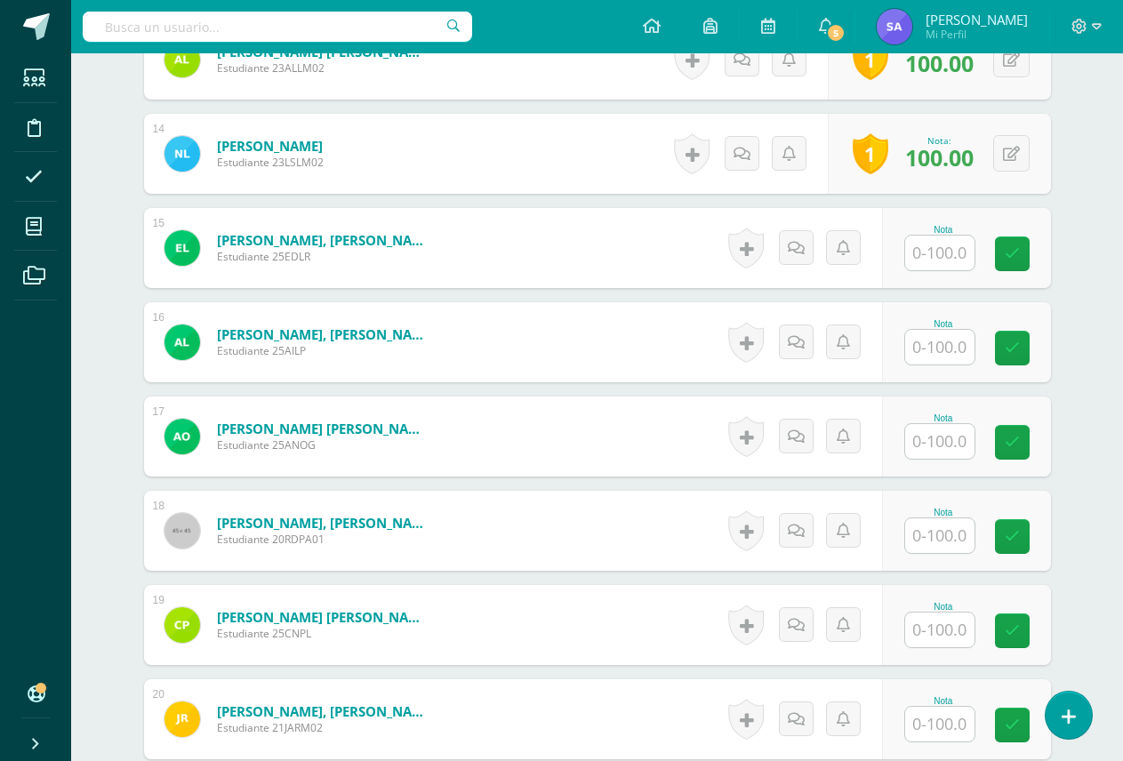
scroll to position [1886, 0]
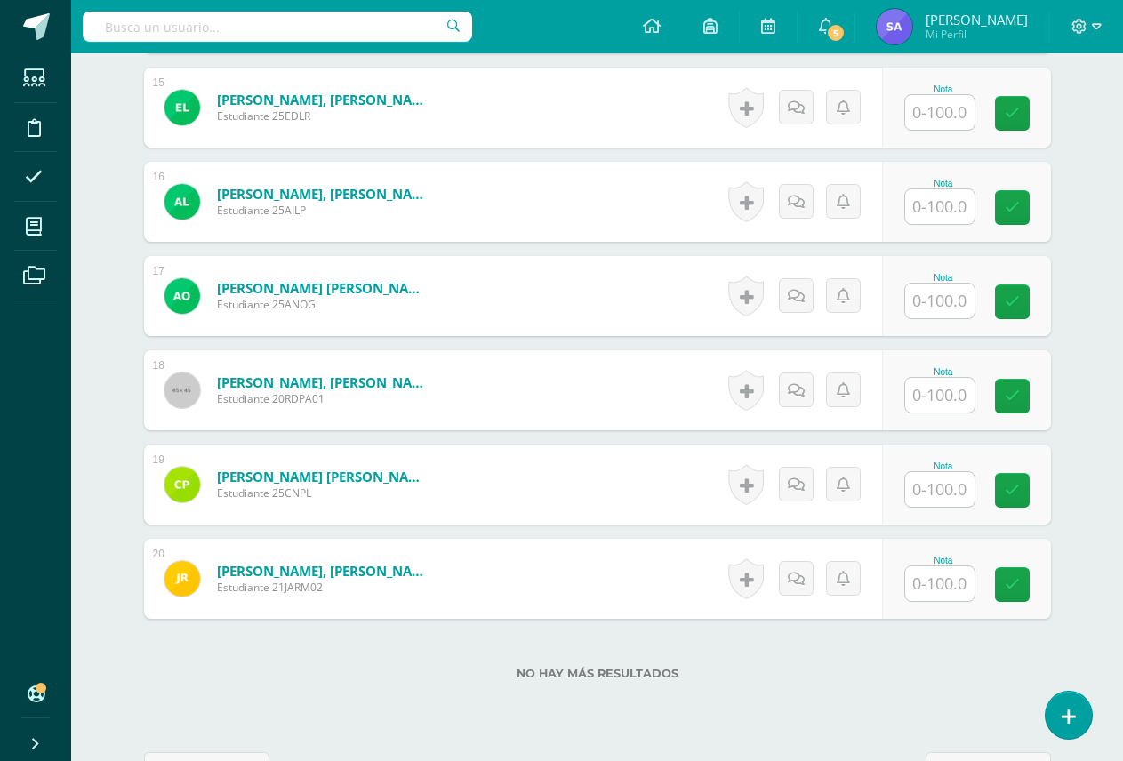
click at [929, 307] on input "text" at bounding box center [939, 301] width 69 height 35
type input "100"
click at [1012, 311] on link at bounding box center [1024, 302] width 36 height 36
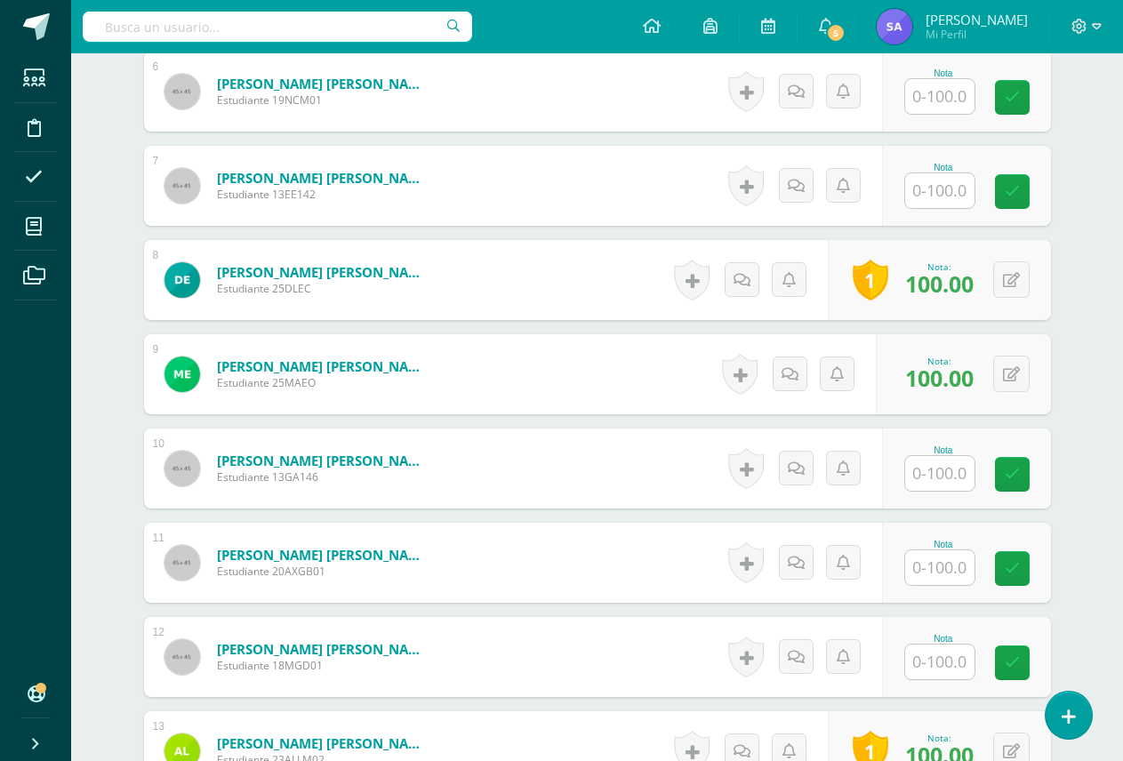
scroll to position [1086, 0]
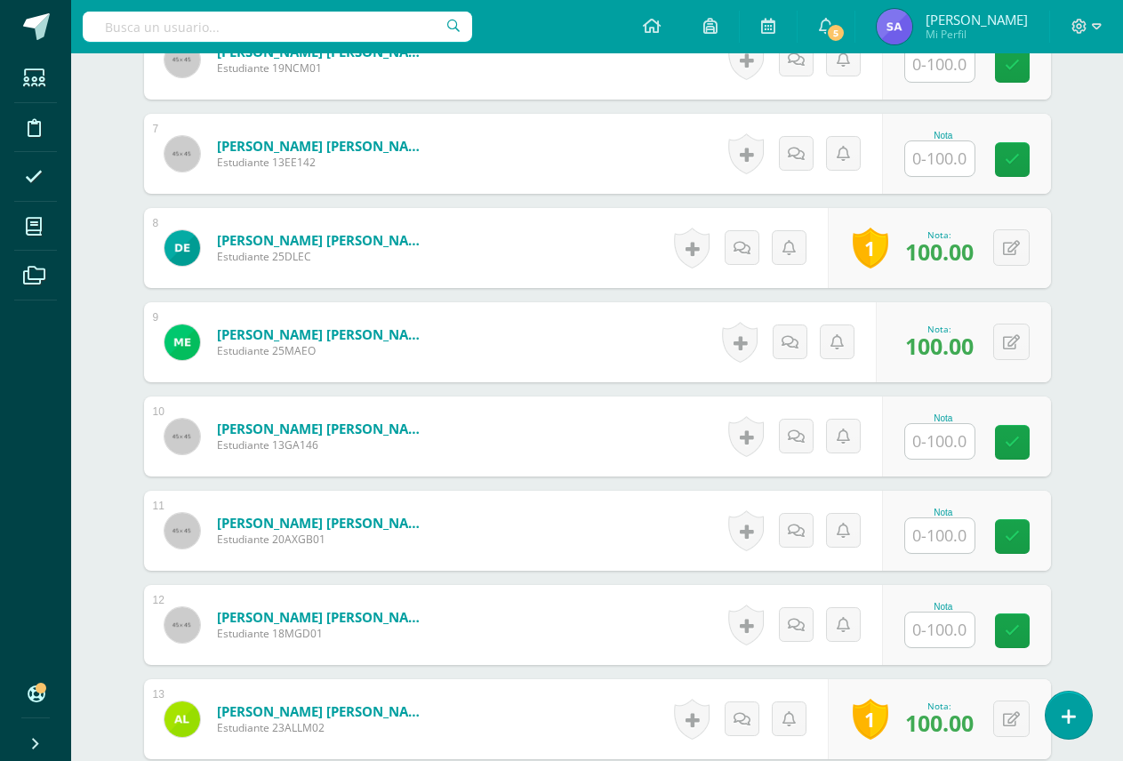
click at [936, 632] on input "text" at bounding box center [939, 629] width 69 height 35
type input "100"
click at [1011, 631] on link at bounding box center [1024, 631] width 36 height 36
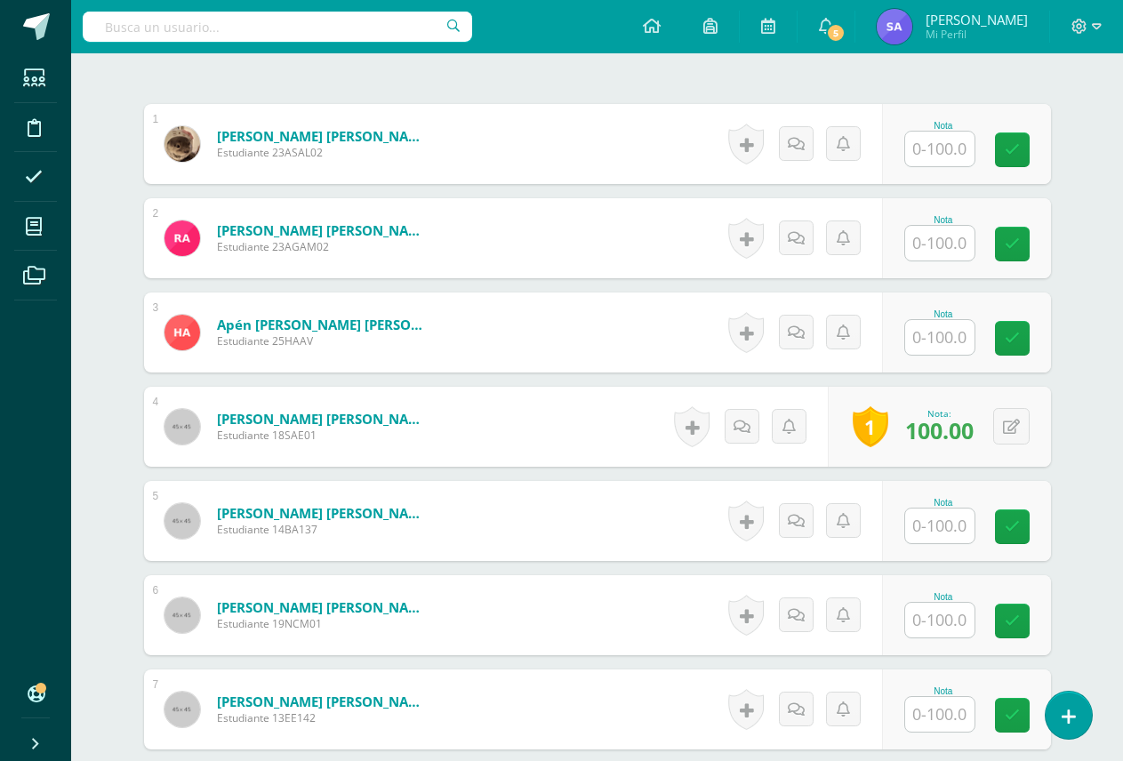
scroll to position [553, 0]
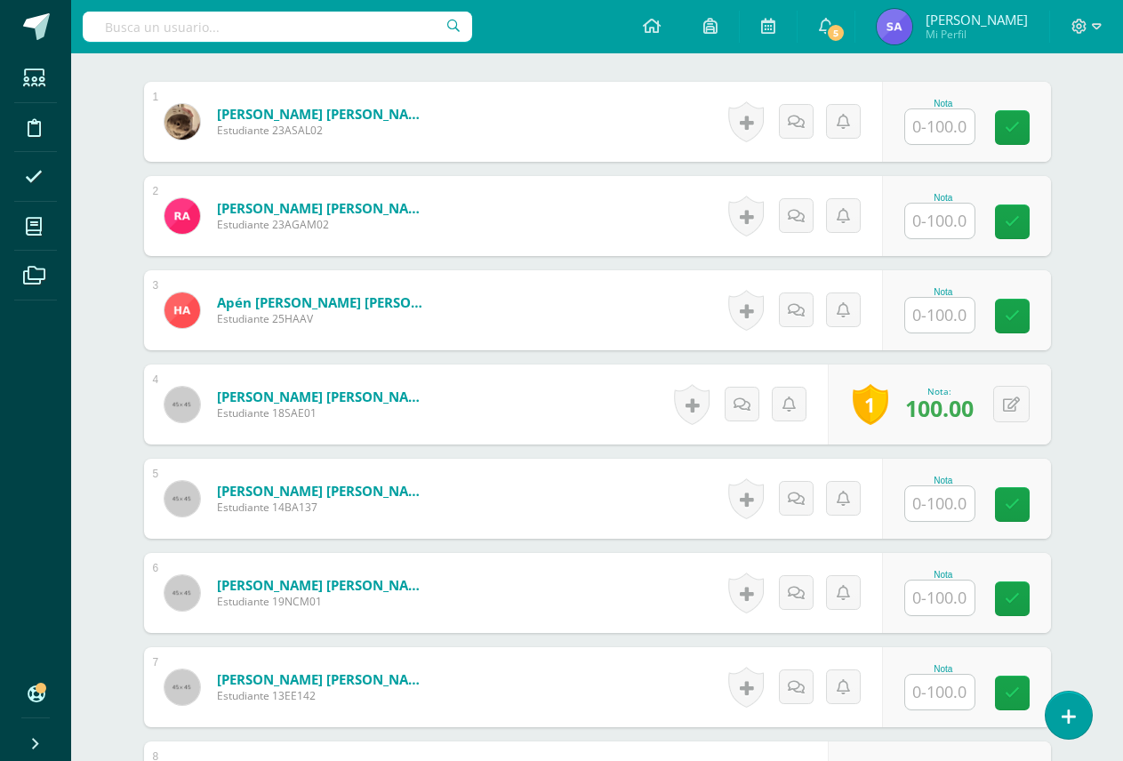
click at [935, 505] on input "text" at bounding box center [939, 503] width 69 height 35
type input "100"
click at [1027, 514] on link at bounding box center [1024, 505] width 36 height 36
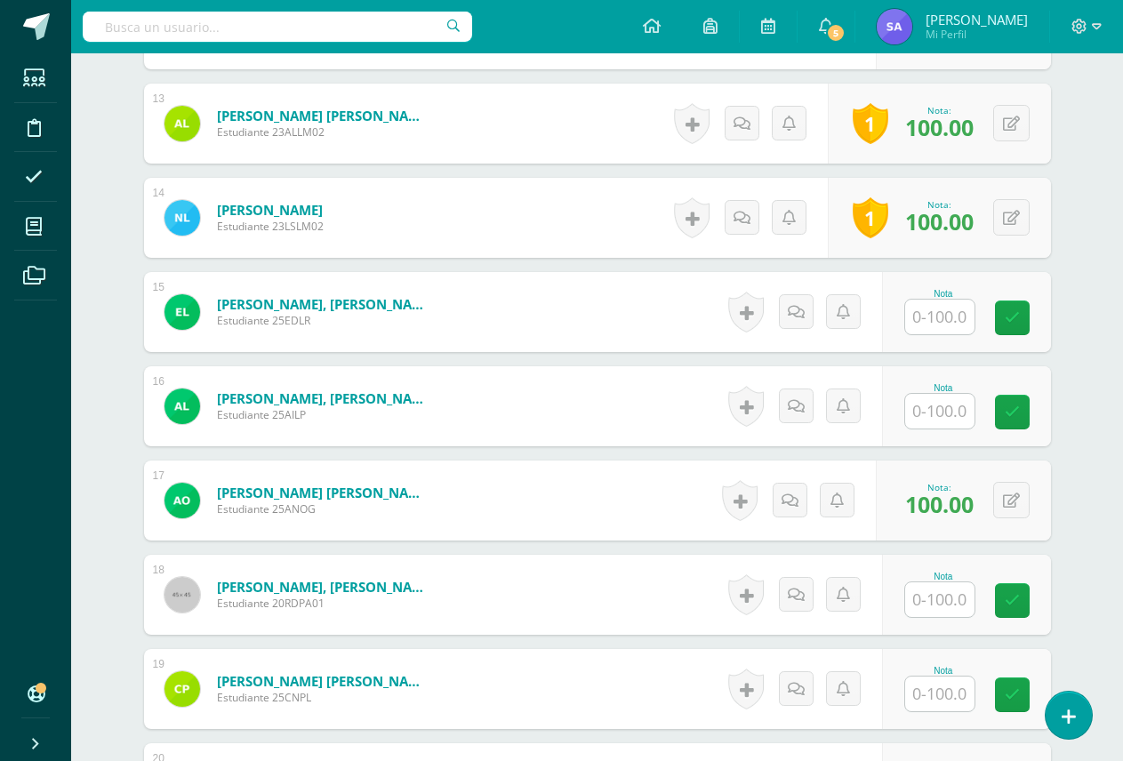
scroll to position [1681, 0]
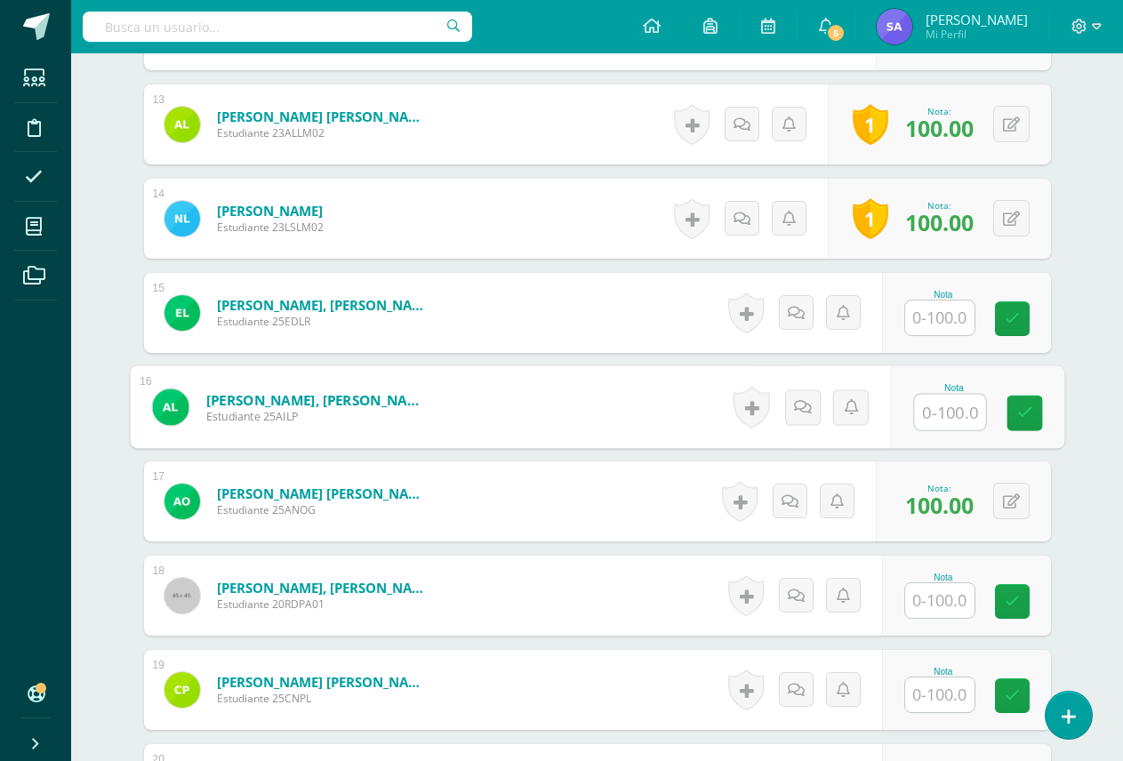
click at [938, 417] on input "text" at bounding box center [949, 413] width 71 height 36
type input "100"
click at [1037, 407] on link at bounding box center [1024, 414] width 36 height 36
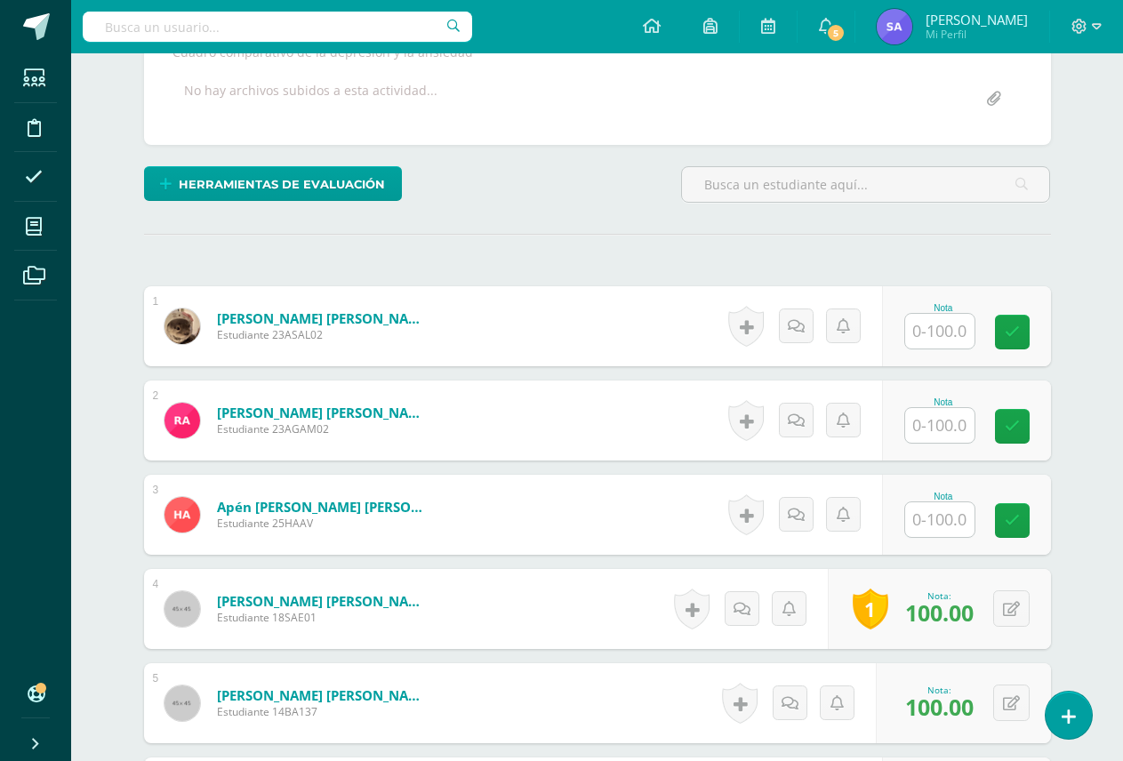
scroll to position [348, 0]
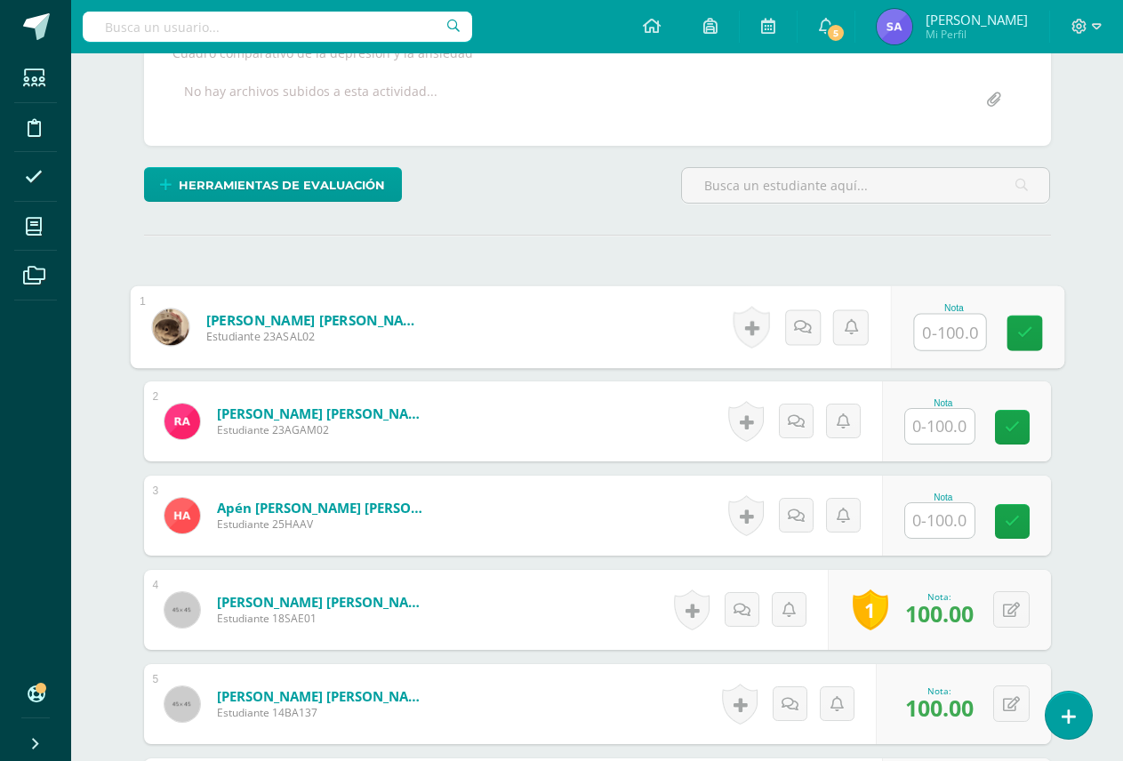
click at [950, 340] on input "text" at bounding box center [949, 333] width 71 height 36
type input "100"
click at [1018, 332] on icon at bounding box center [1024, 332] width 16 height 15
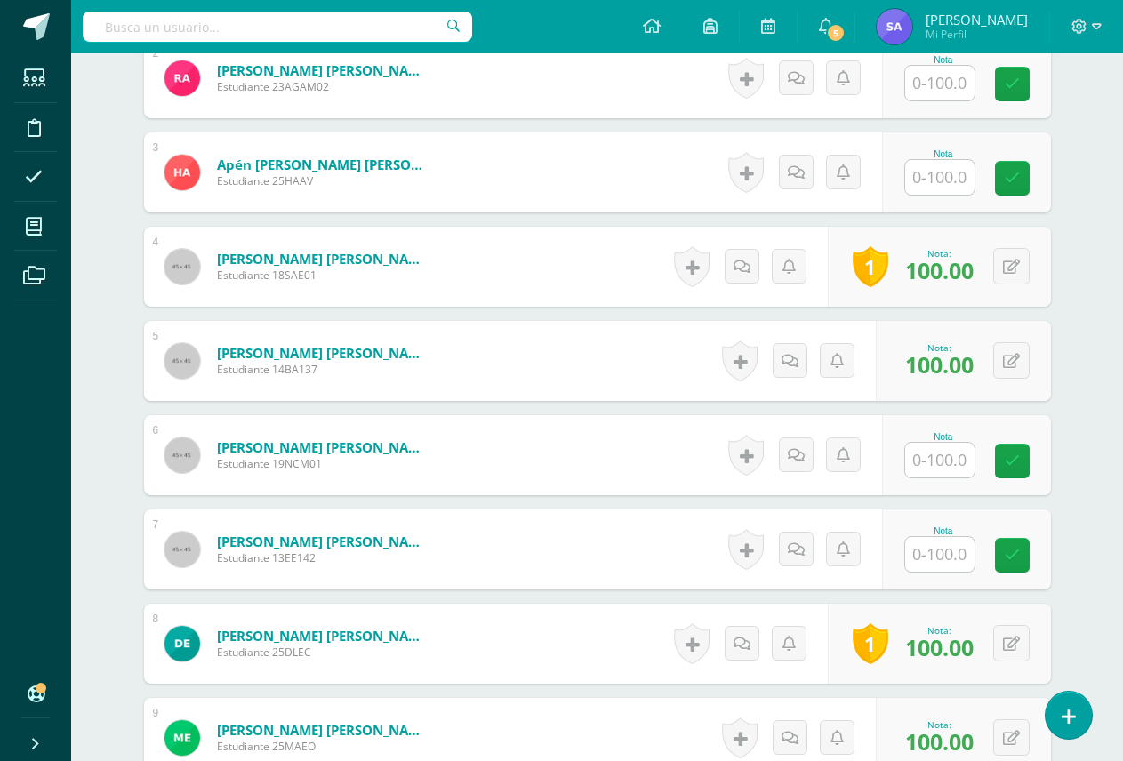
scroll to position [792, 0]
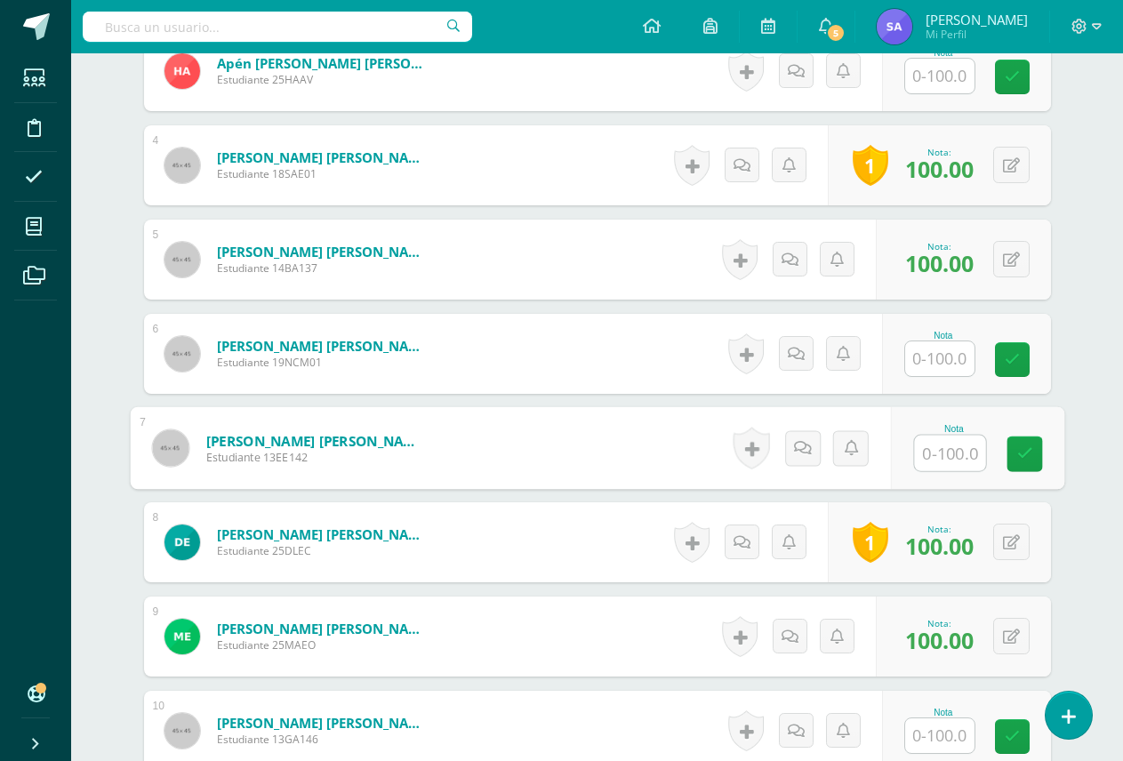
click at [966, 455] on input "text" at bounding box center [949, 454] width 71 height 36
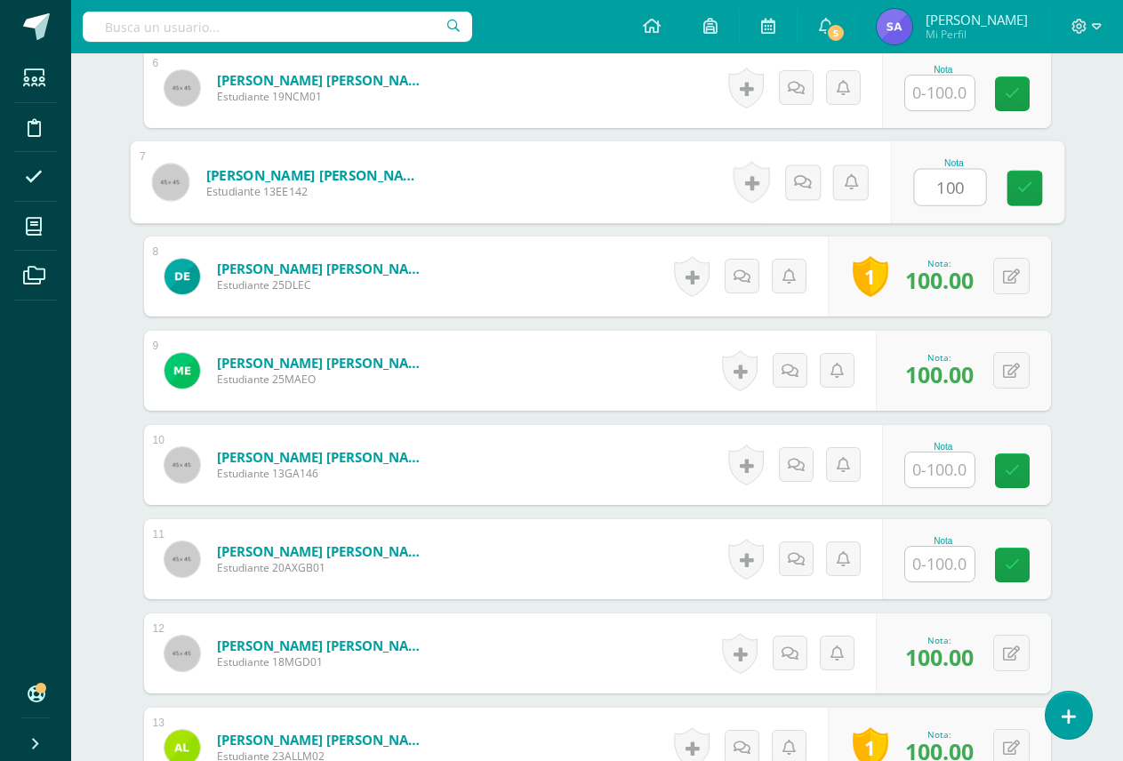
scroll to position [1059, 0]
type input "100"
click at [931, 471] on input "text" at bounding box center [939, 469] width 69 height 35
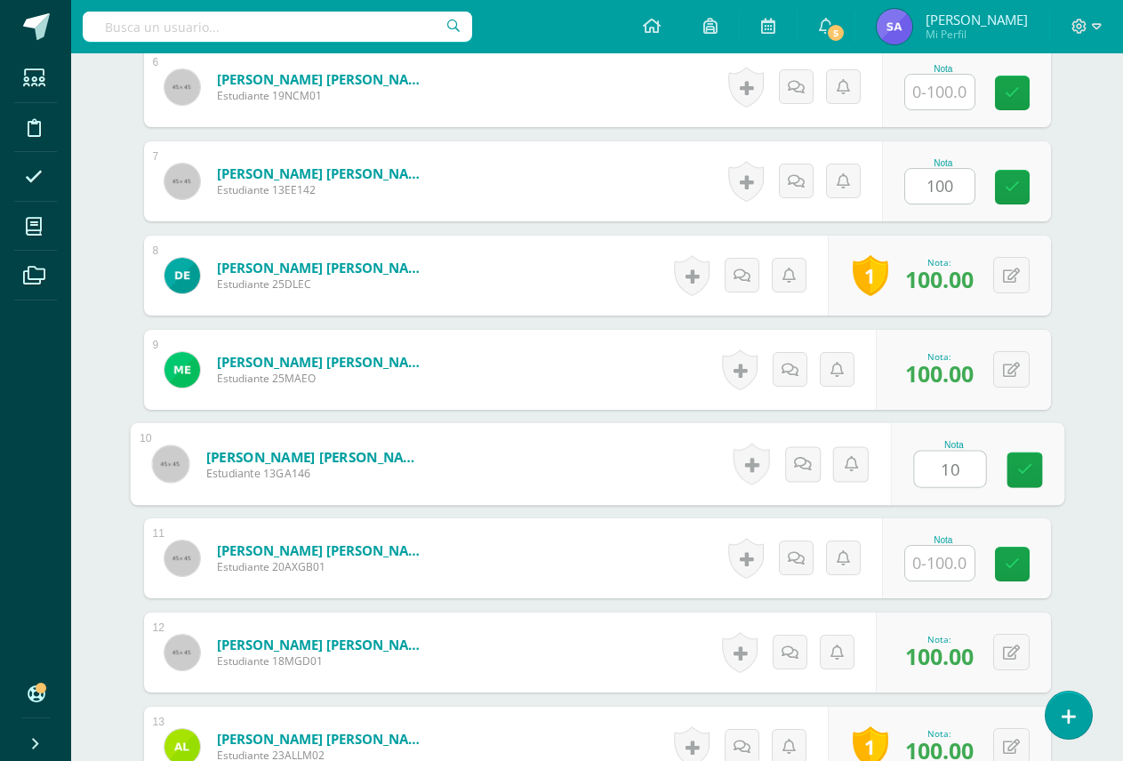
type input "100"
click at [1024, 471] on icon at bounding box center [1024, 469] width 16 height 15
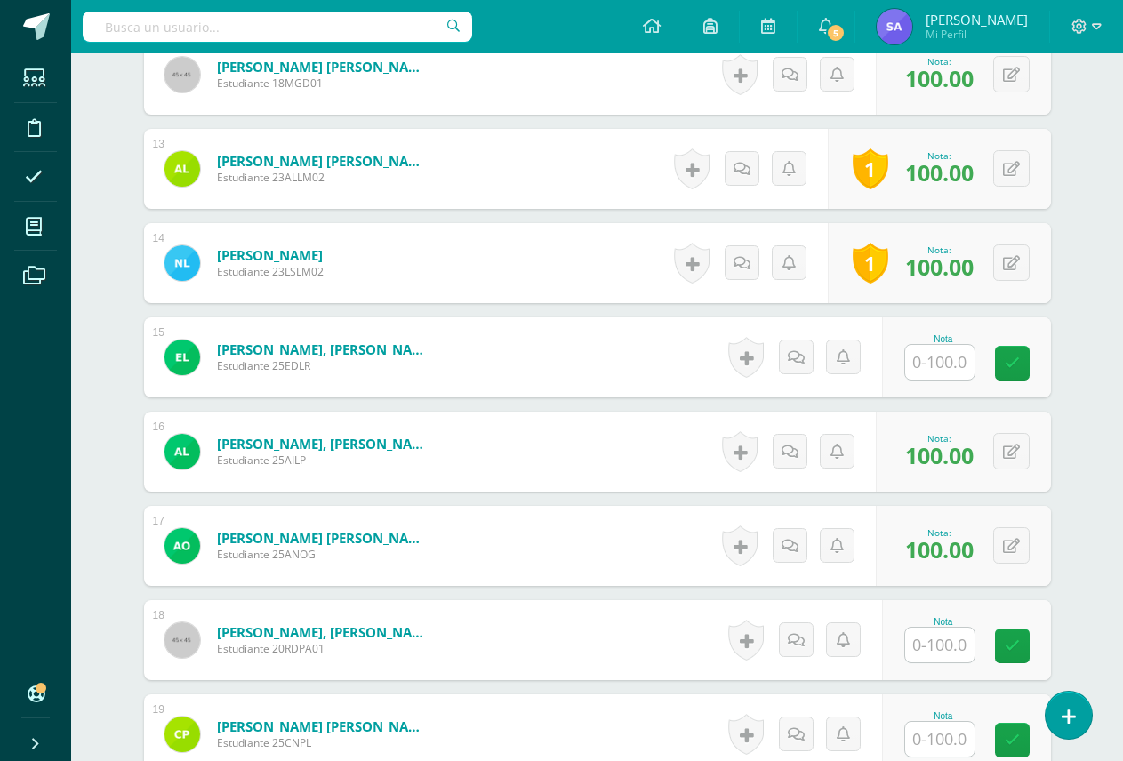
scroll to position [1724, 0]
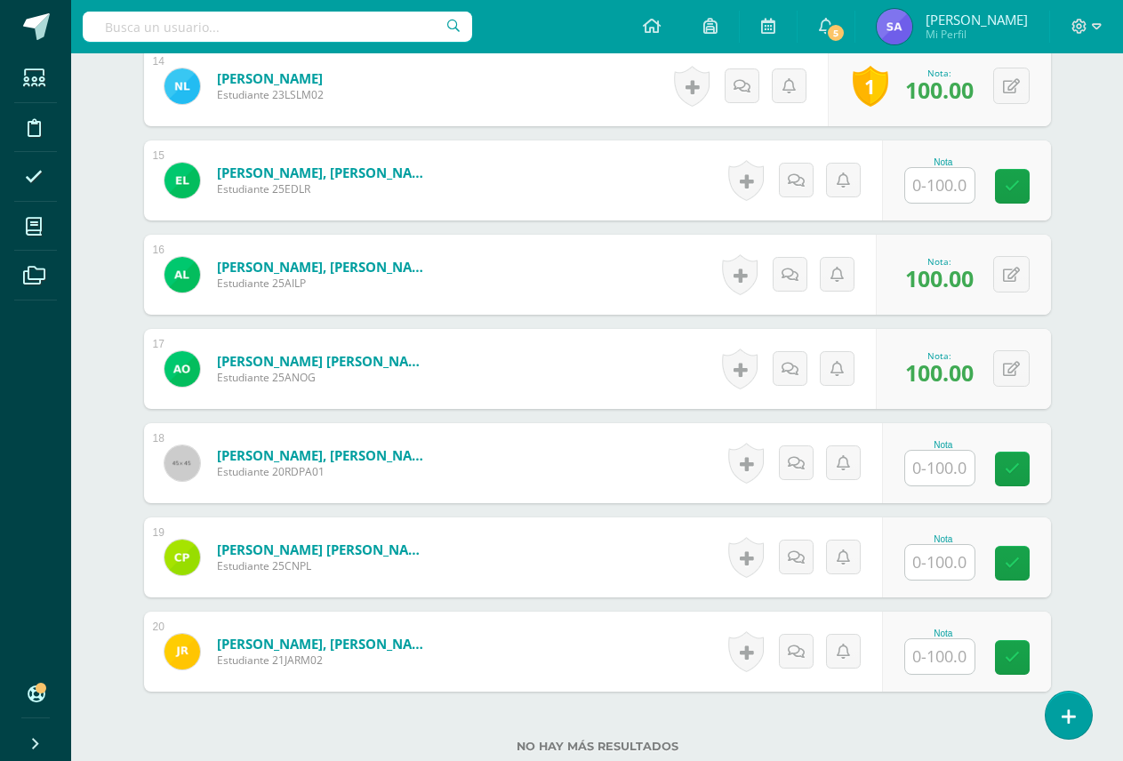
scroll to position [1902, 0]
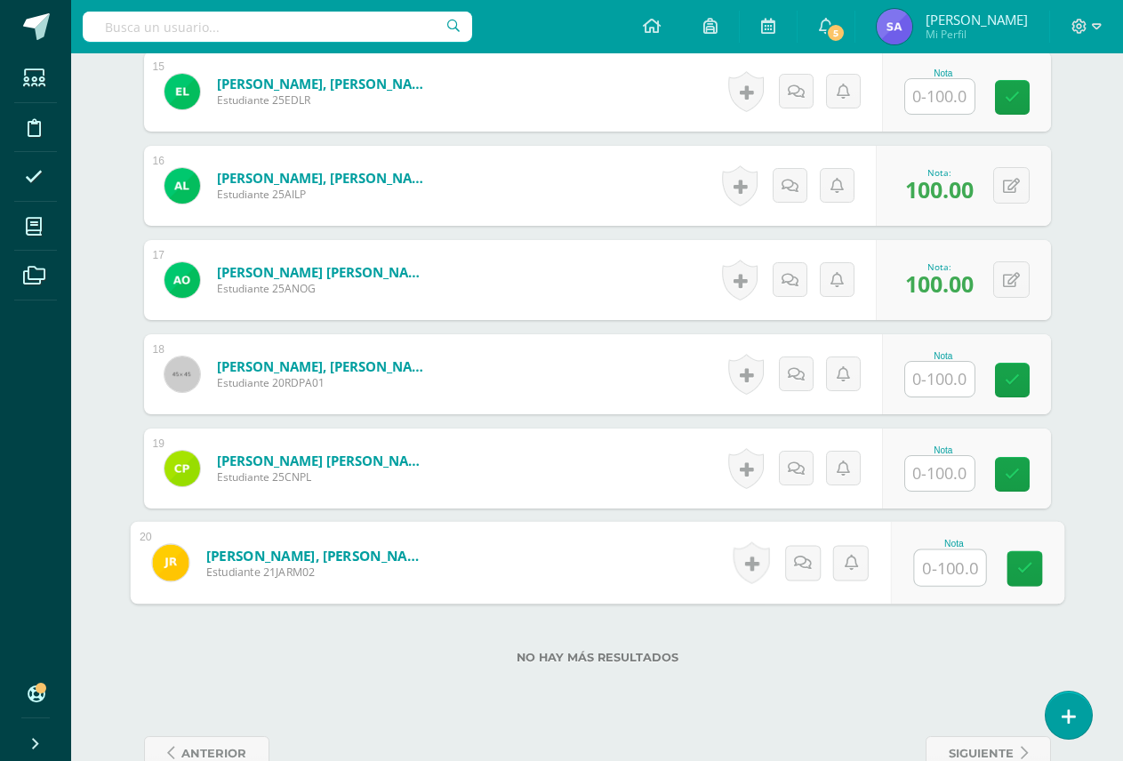
click at [918, 558] on input "text" at bounding box center [949, 568] width 71 height 36
type input "100"
click at [1033, 568] on link at bounding box center [1024, 569] width 36 height 36
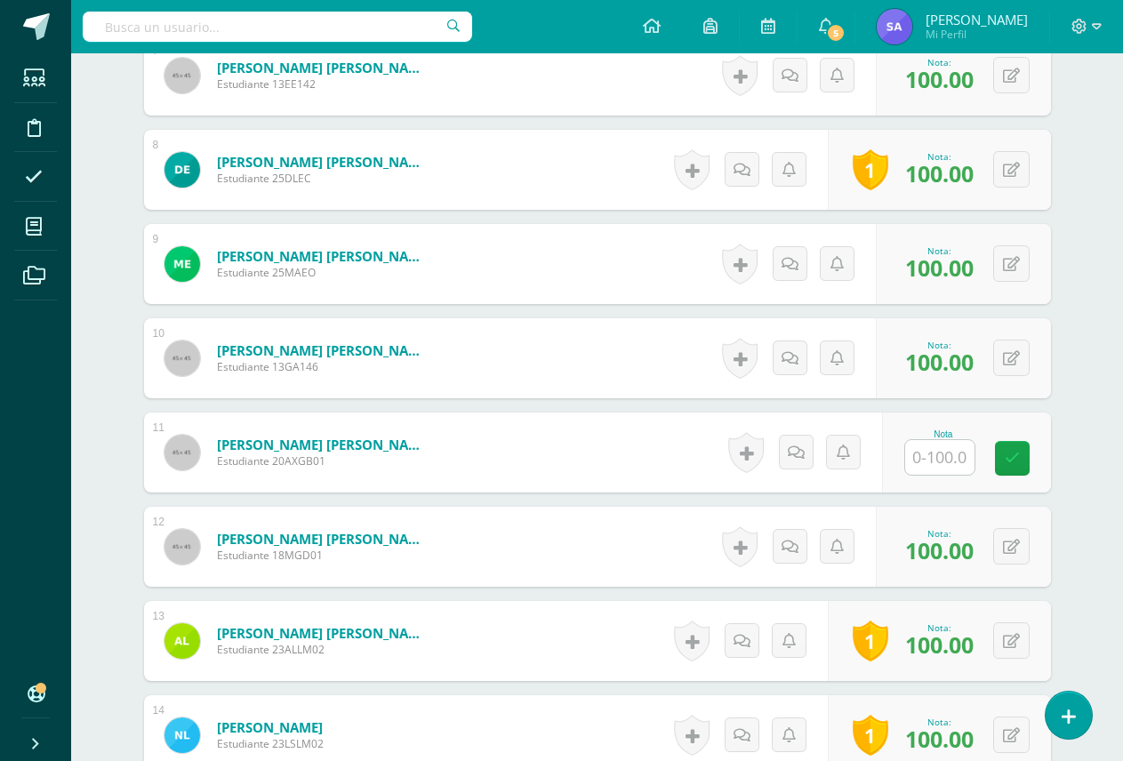
scroll to position [924, 0]
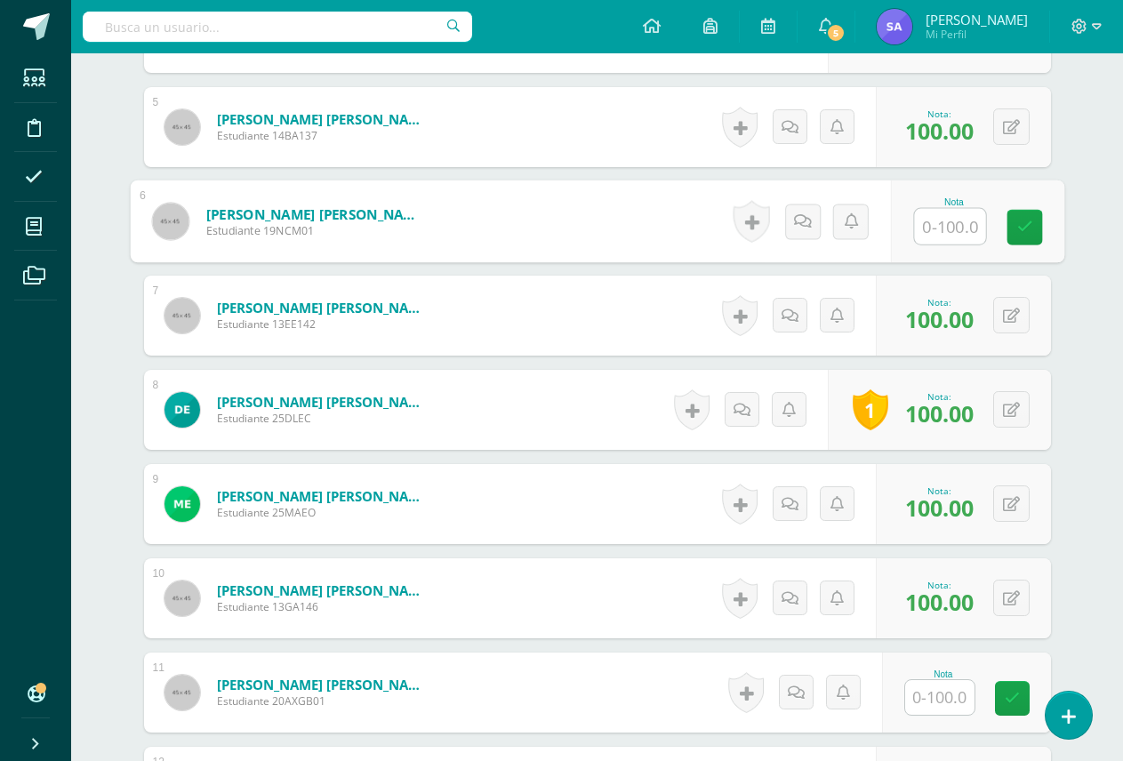
click at [926, 236] on input "text" at bounding box center [949, 227] width 71 height 36
type input "100"
click at [1010, 229] on link at bounding box center [1024, 228] width 36 height 36
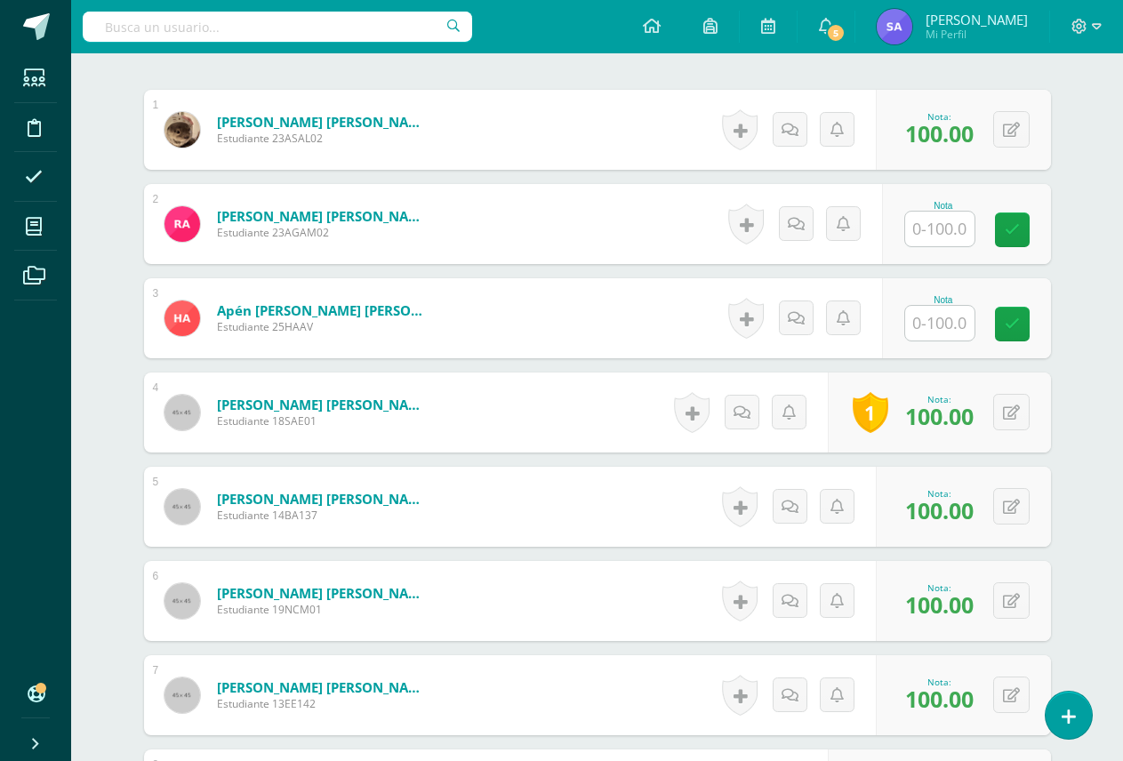
scroll to position [525, 0]
